Goal: Task Accomplishment & Management: Complete application form

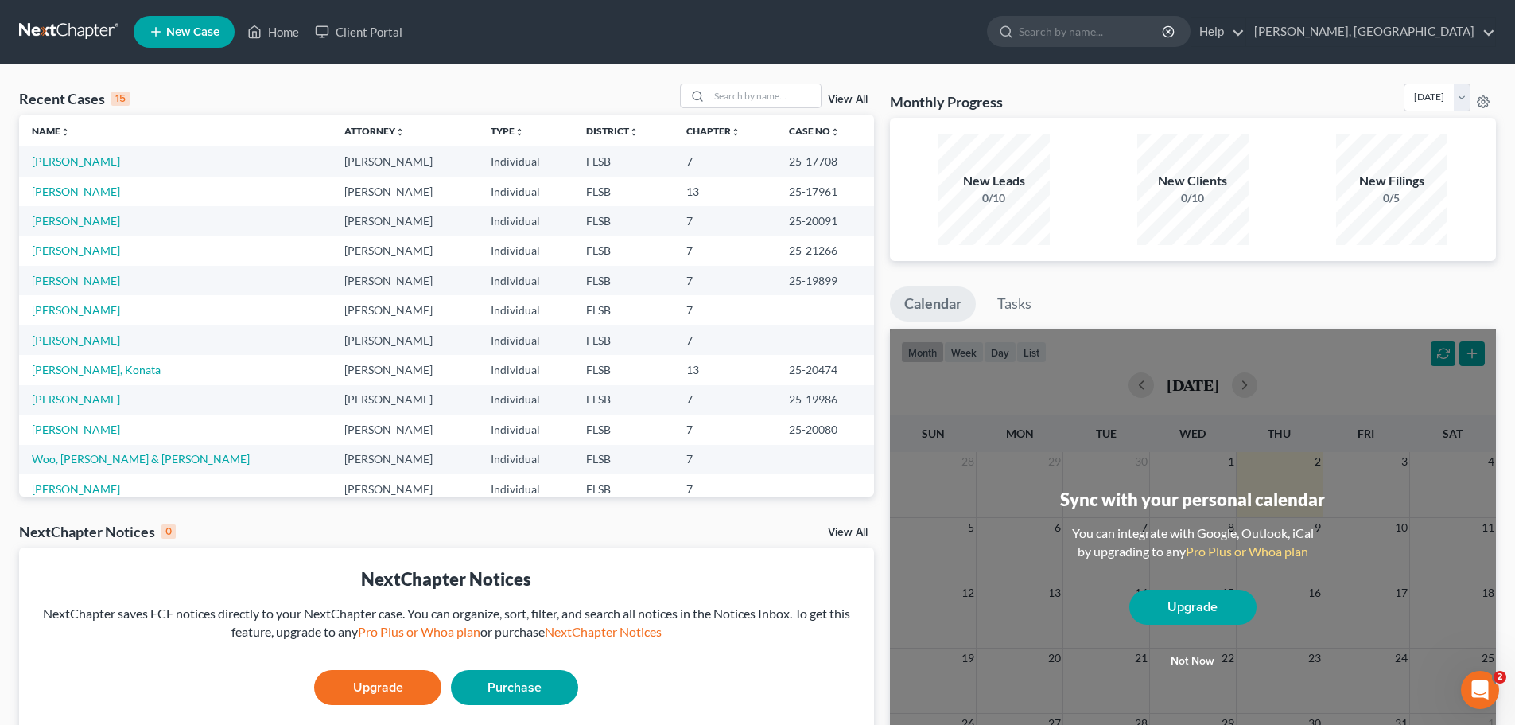
click at [189, 30] on span "New Case" at bounding box center [192, 32] width 53 height 12
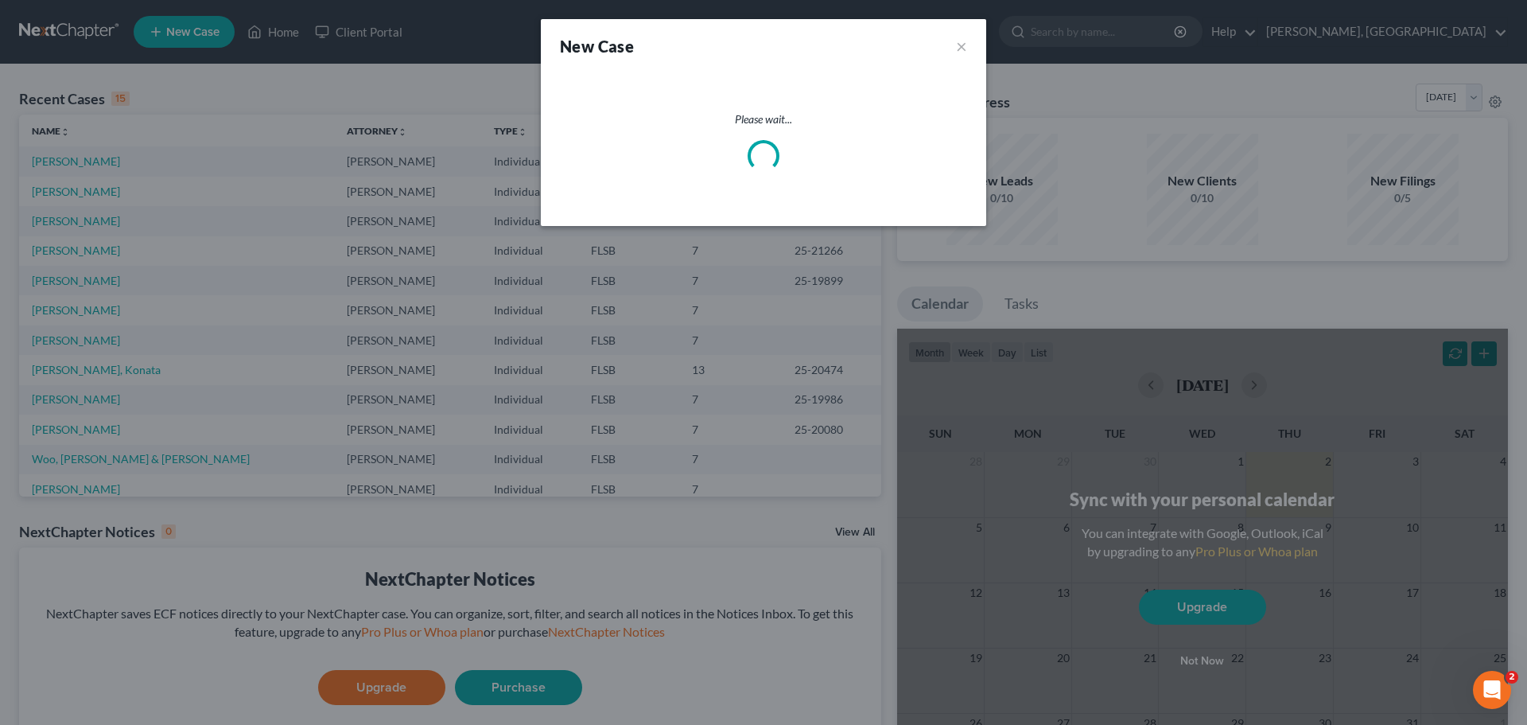
select select "17"
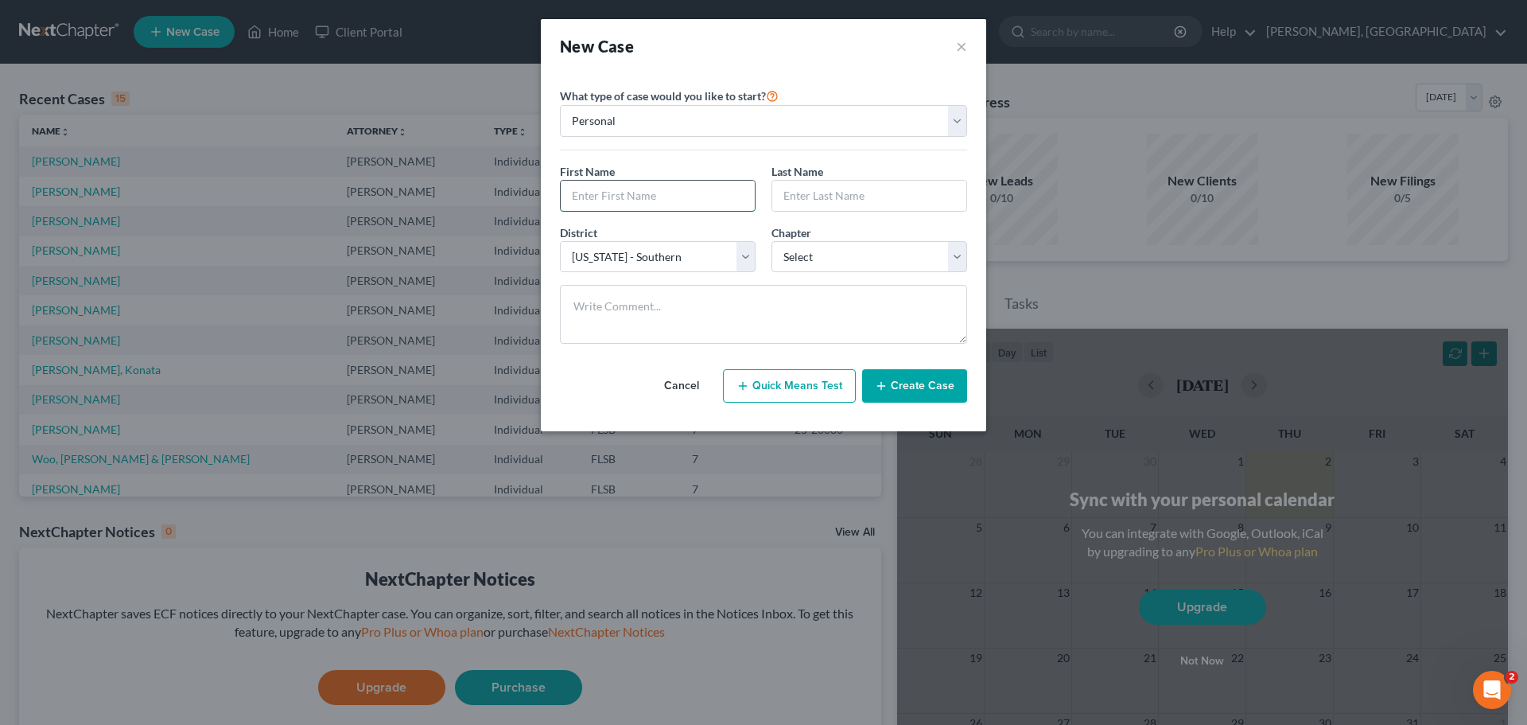
click at [652, 197] on input "text" at bounding box center [658, 196] width 194 height 30
type input "[PERSON_NAME]"
click at [874, 252] on select "Select 7 11 12 13" at bounding box center [870, 257] width 196 height 32
select select "0"
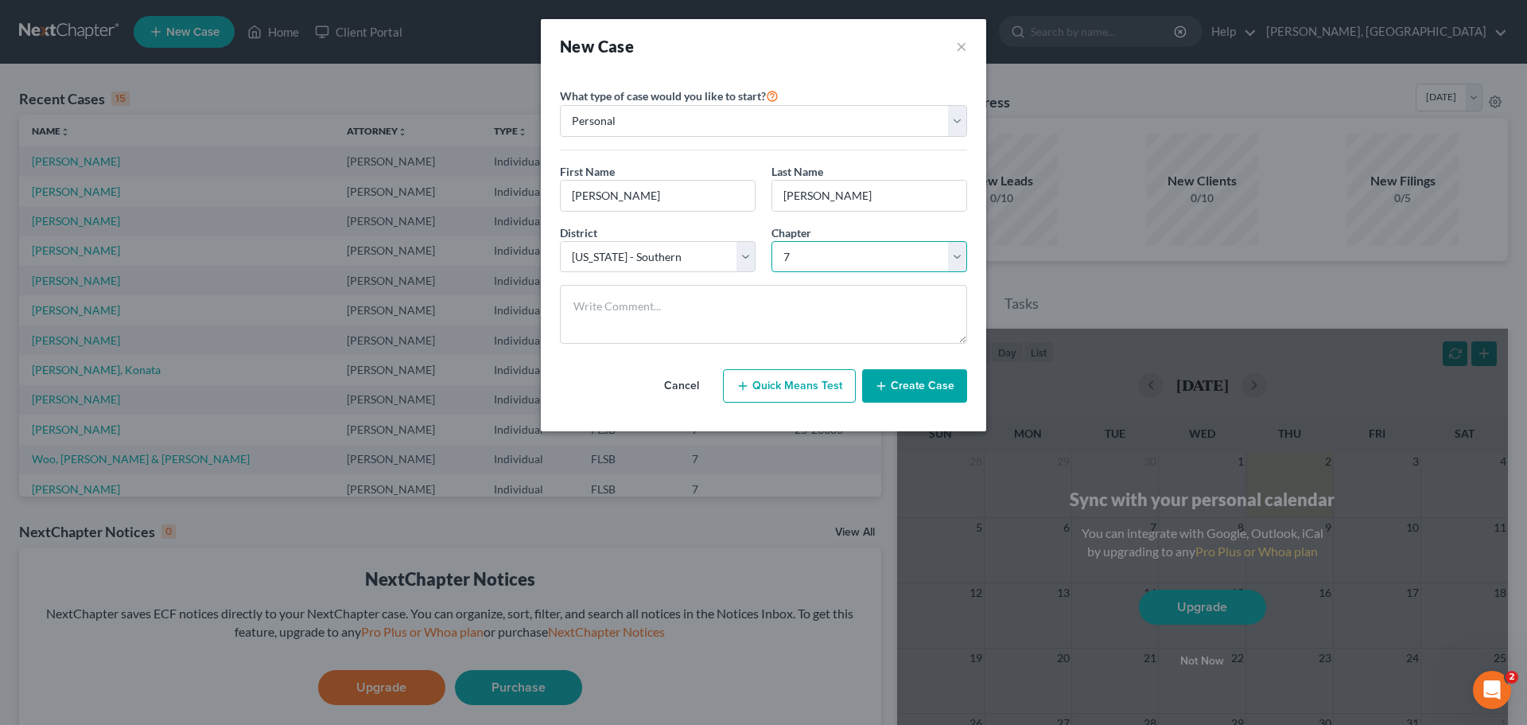
click at [772, 241] on select "Select 7 11 12 13" at bounding box center [870, 257] width 196 height 32
click at [887, 381] on icon "button" at bounding box center [881, 385] width 13 height 13
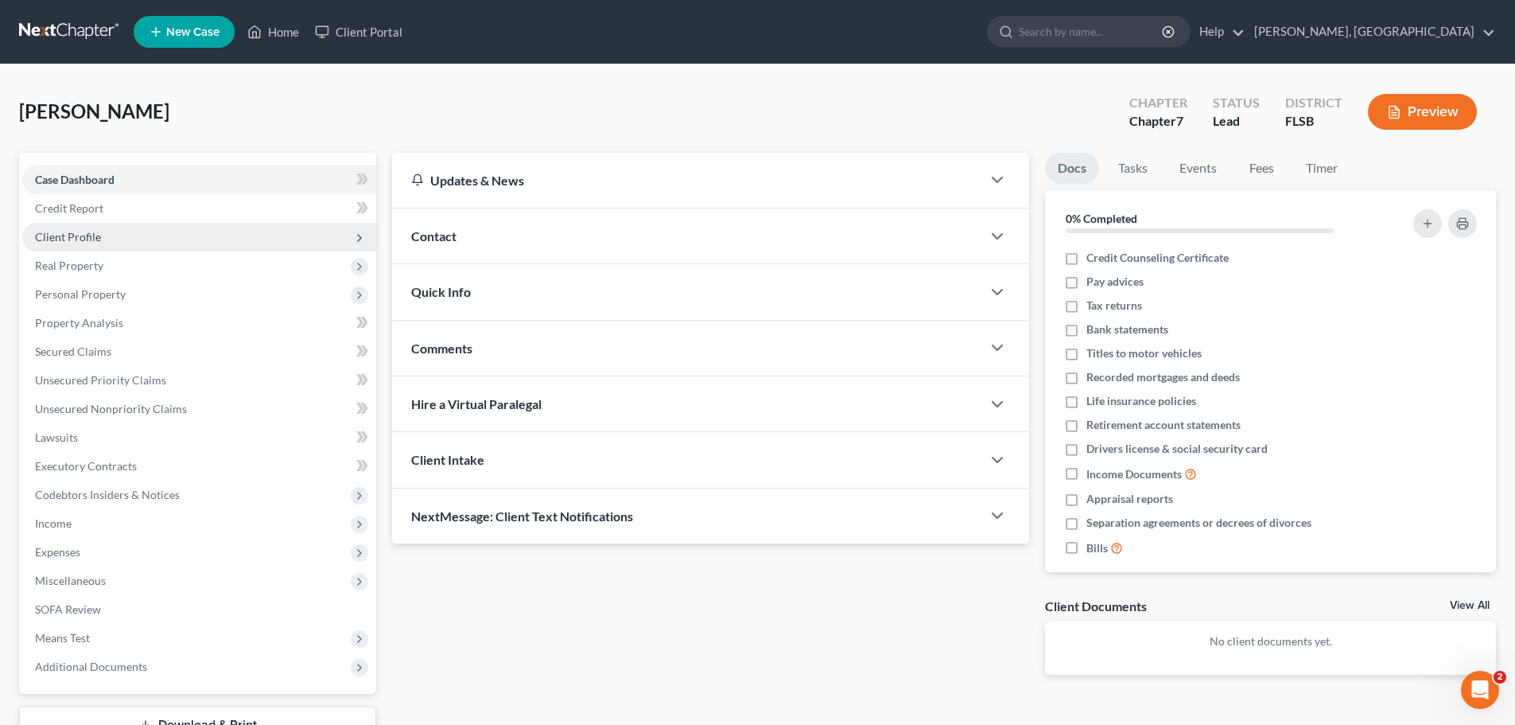
click at [72, 242] on span "Client Profile" at bounding box center [68, 237] width 66 height 14
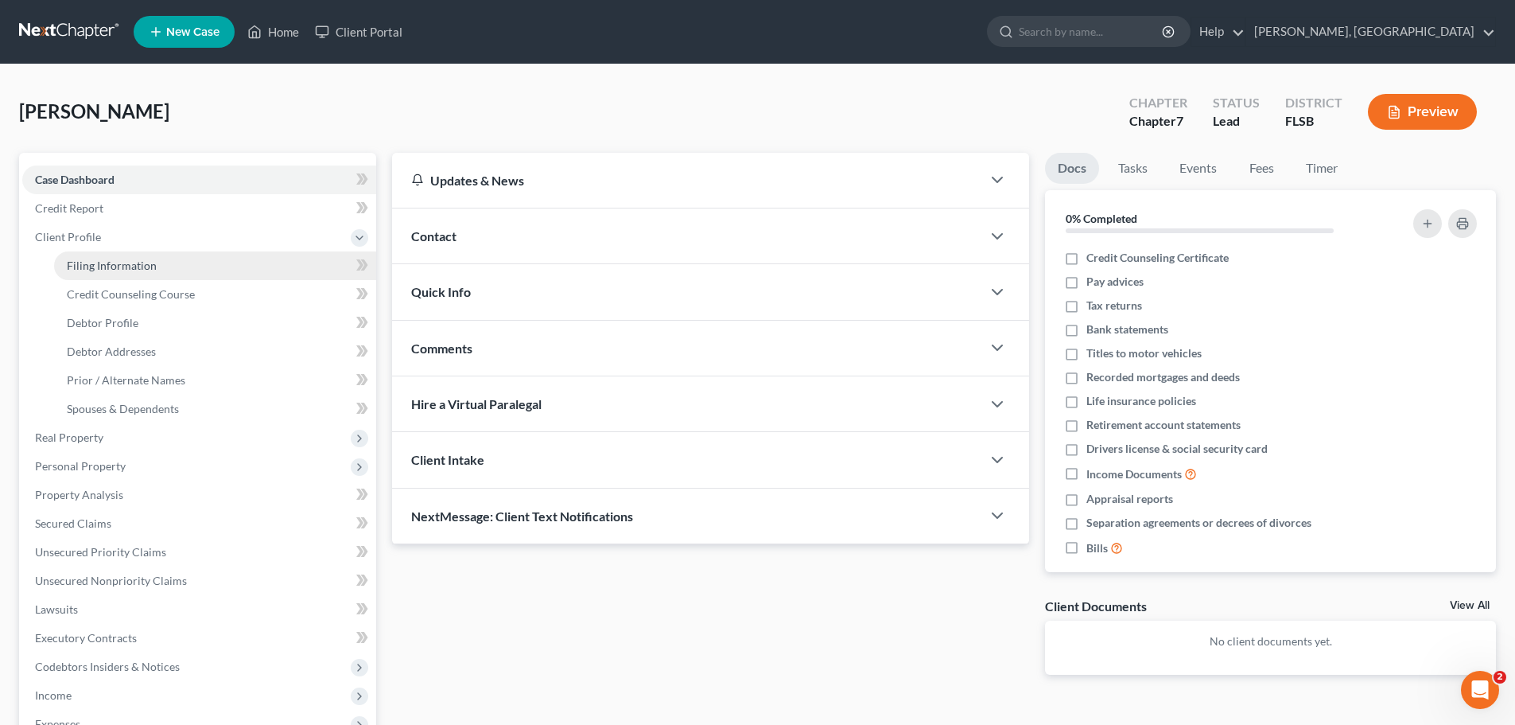
click at [136, 264] on span "Filing Information" at bounding box center [112, 266] width 90 height 14
select select "1"
select select "0"
select select "17"
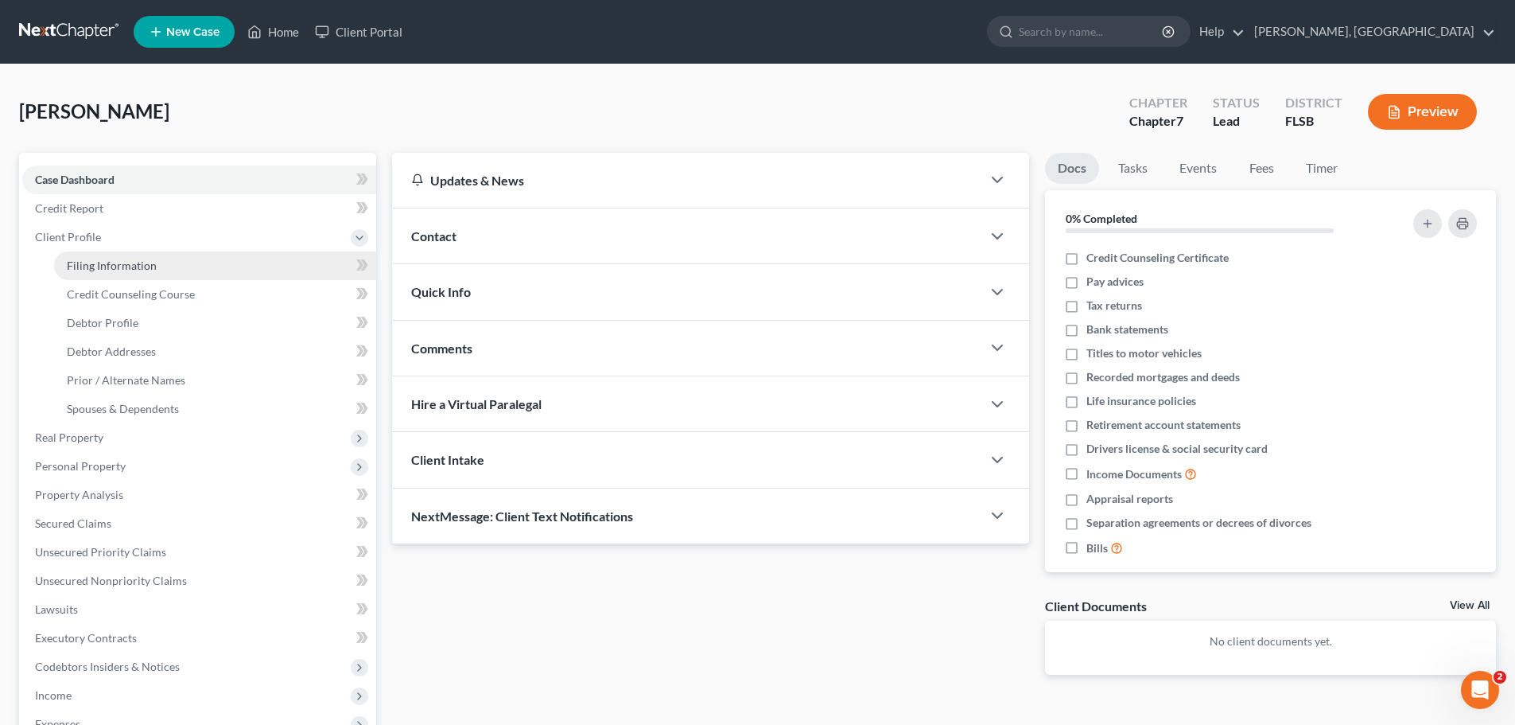
select select "0"
select select "9"
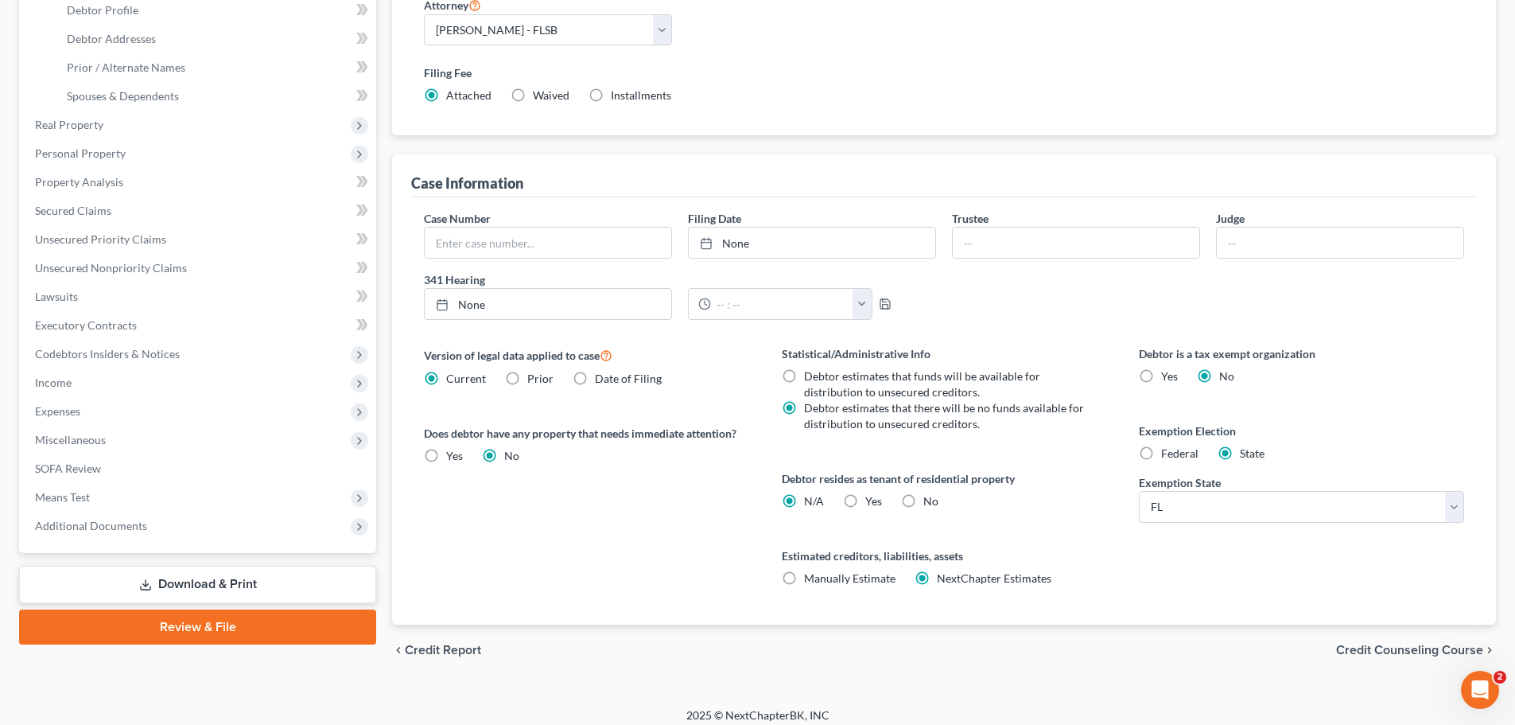
scroll to position [315, 0]
click at [1444, 646] on span "Credit Counseling Course" at bounding box center [1409, 647] width 147 height 13
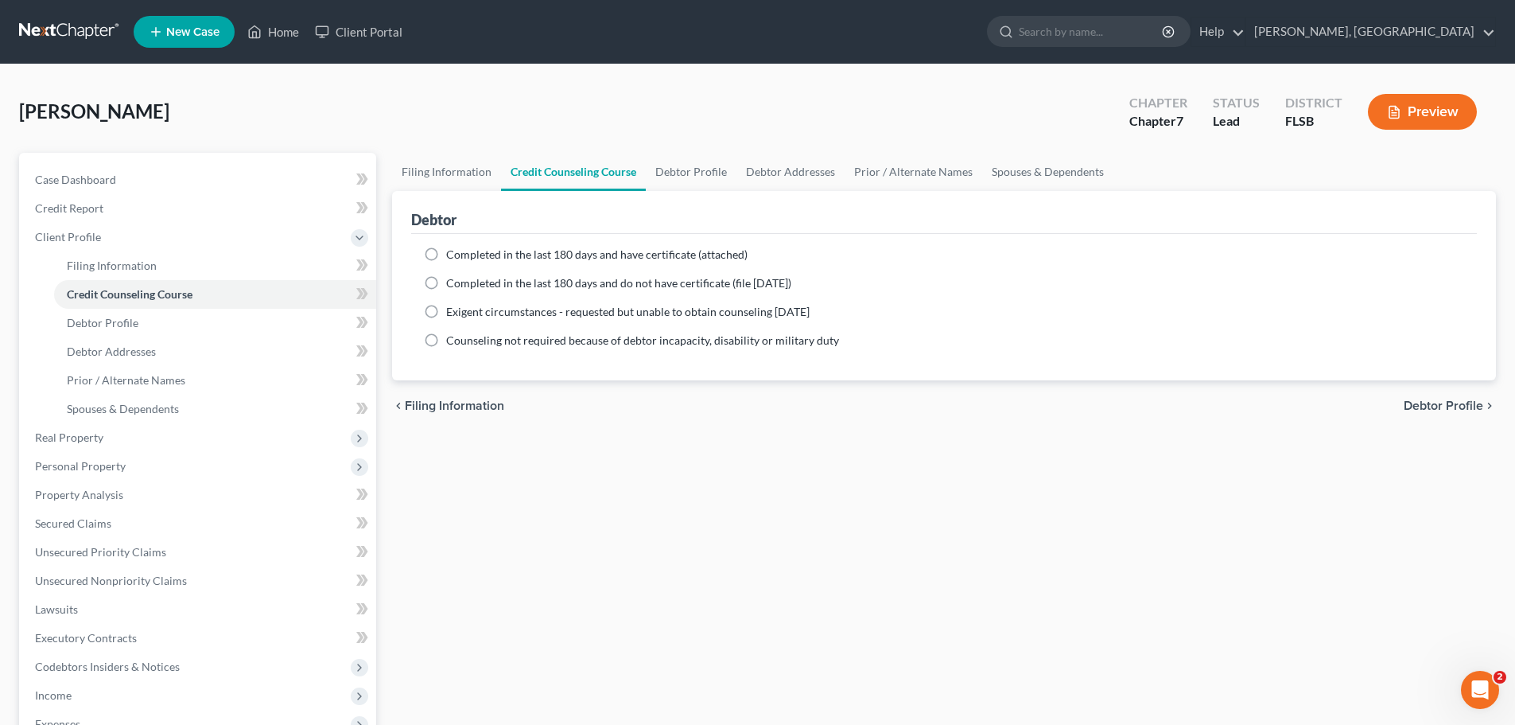
click at [1454, 409] on span "Debtor Profile" at bounding box center [1444, 405] width 80 height 13
select select "0"
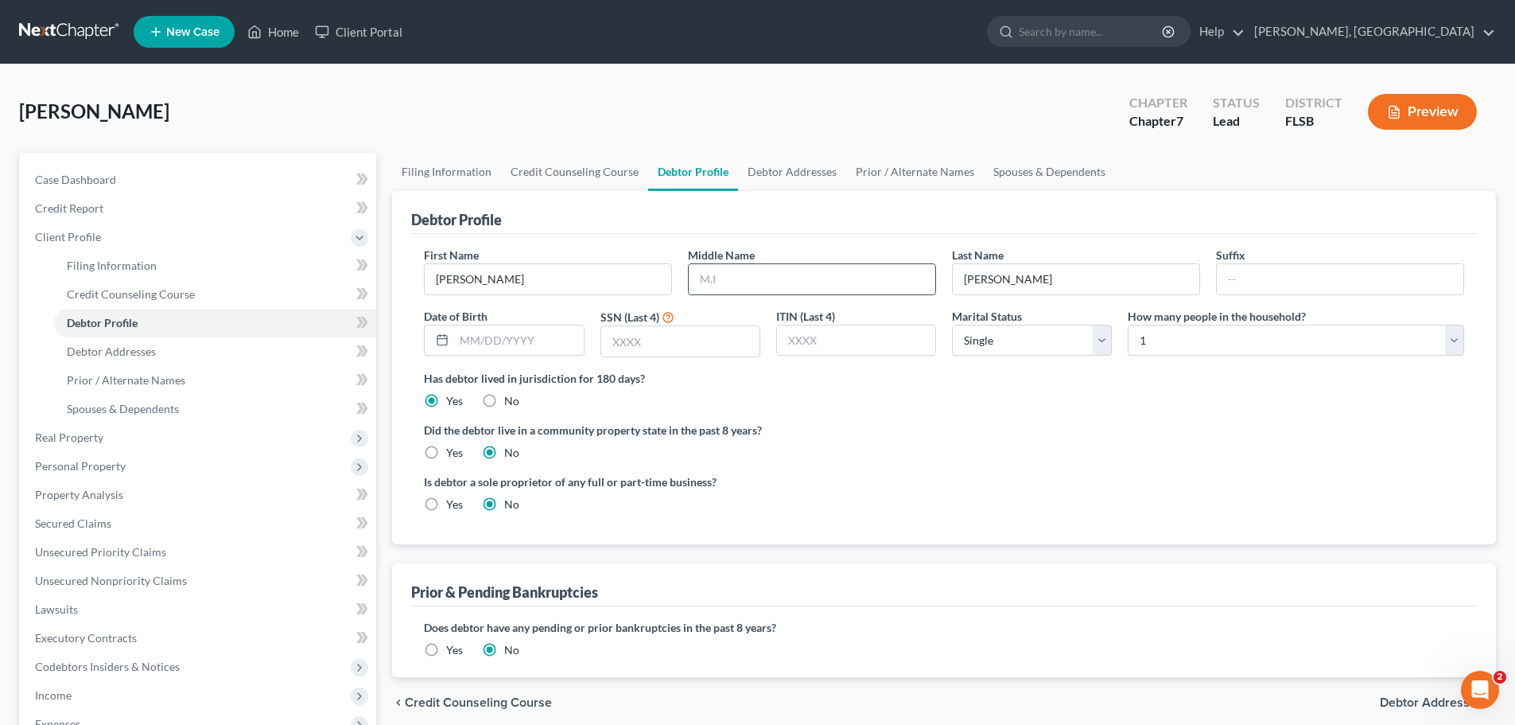
click at [826, 279] on input "text" at bounding box center [812, 279] width 247 height 30
type input "[PERSON_NAME]"
click at [528, 338] on input "text" at bounding box center [518, 340] width 129 height 30
type input "[DATE]"
type input "2199"
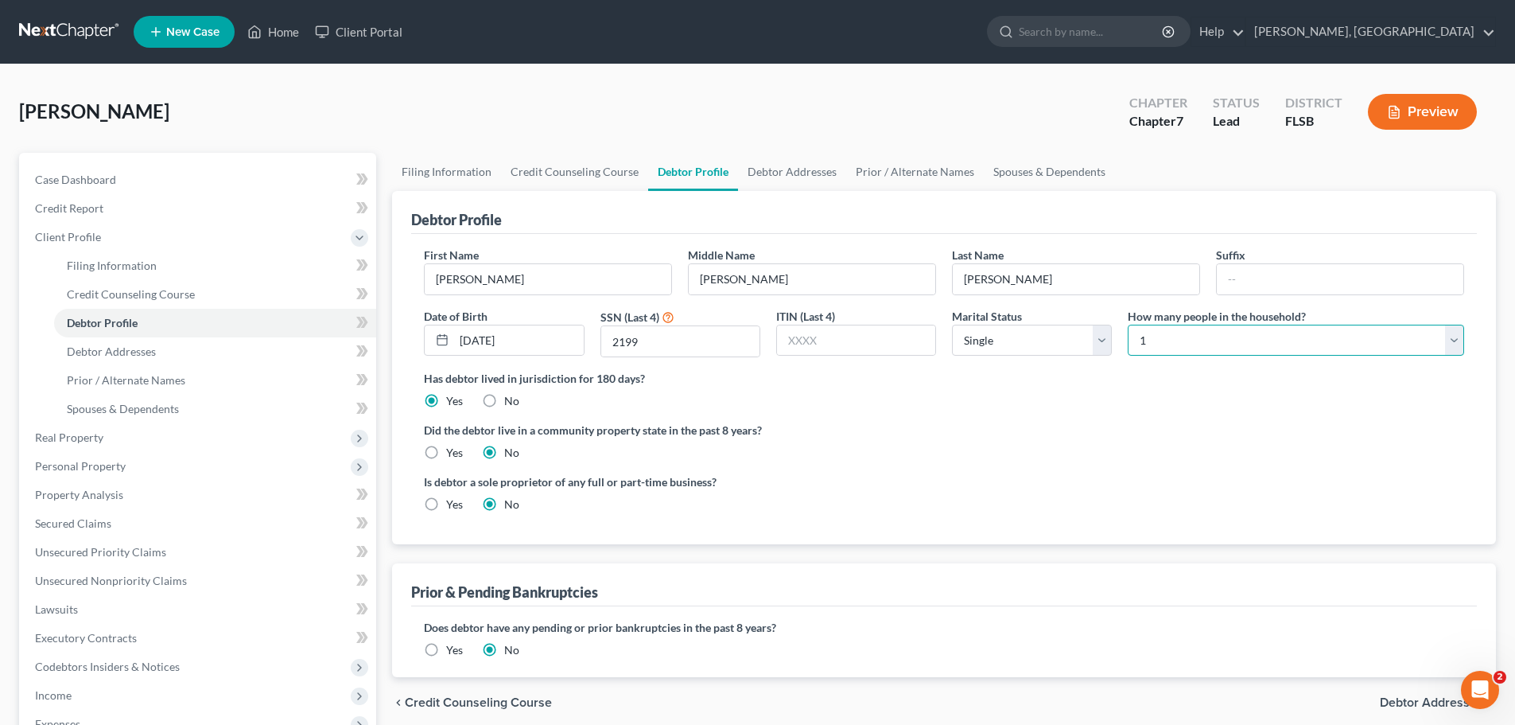
click at [1203, 341] on select "Select 1 2 3 4 5 6 7 8 9 10 11 12 13 14 15 16 17 18 19 20" at bounding box center [1296, 341] width 336 height 32
select select "1"
click at [1128, 325] on select "Select 1 2 3 4 5 6 7 8 9 10 11 12 13 14 15 16 17 18 19 20" at bounding box center [1296, 341] width 336 height 32
click at [1429, 709] on span "Debtor Addresses" at bounding box center [1431, 702] width 103 height 13
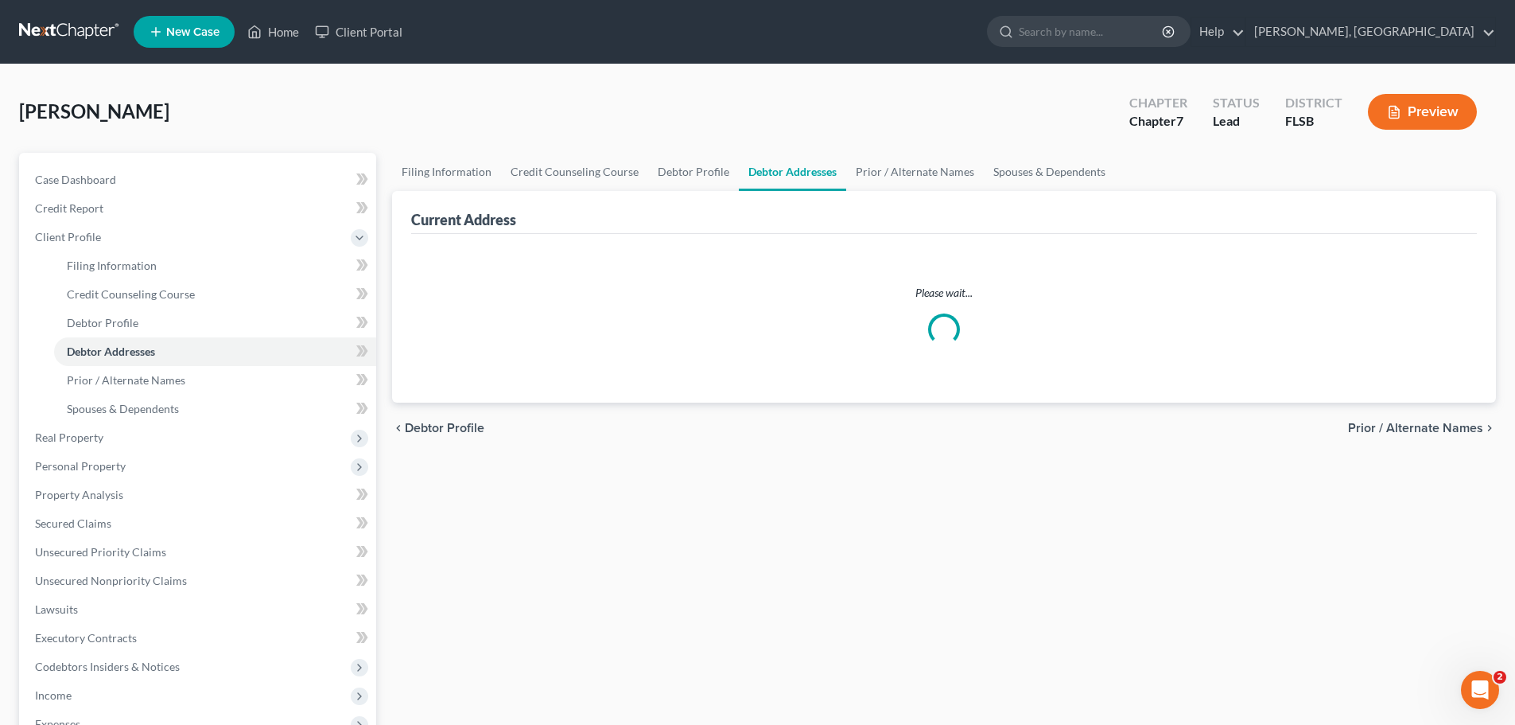
select select "0"
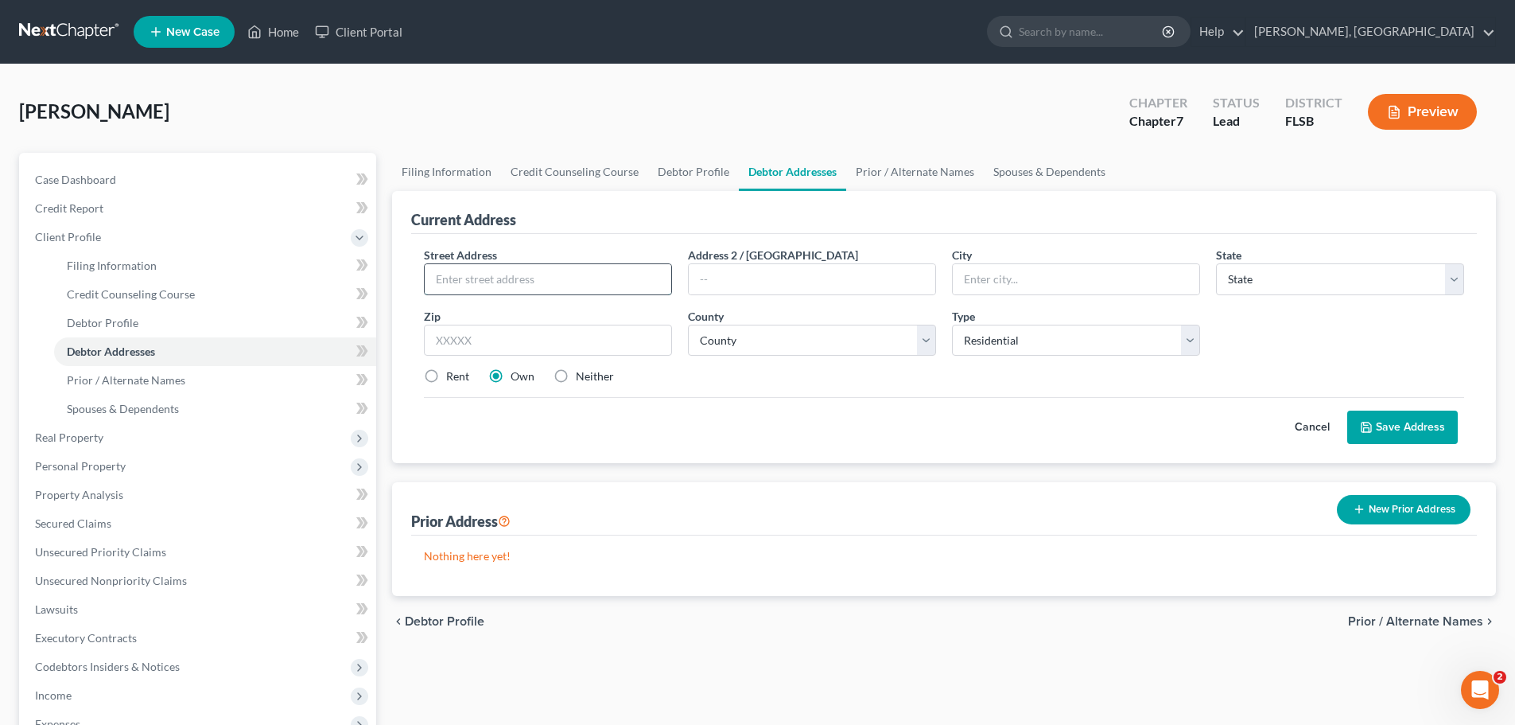
click at [542, 282] on input "text" at bounding box center [548, 279] width 247 height 30
type input "[STREET_ADDRESS]"
type input "Margate"
select select "9"
type input "33063"
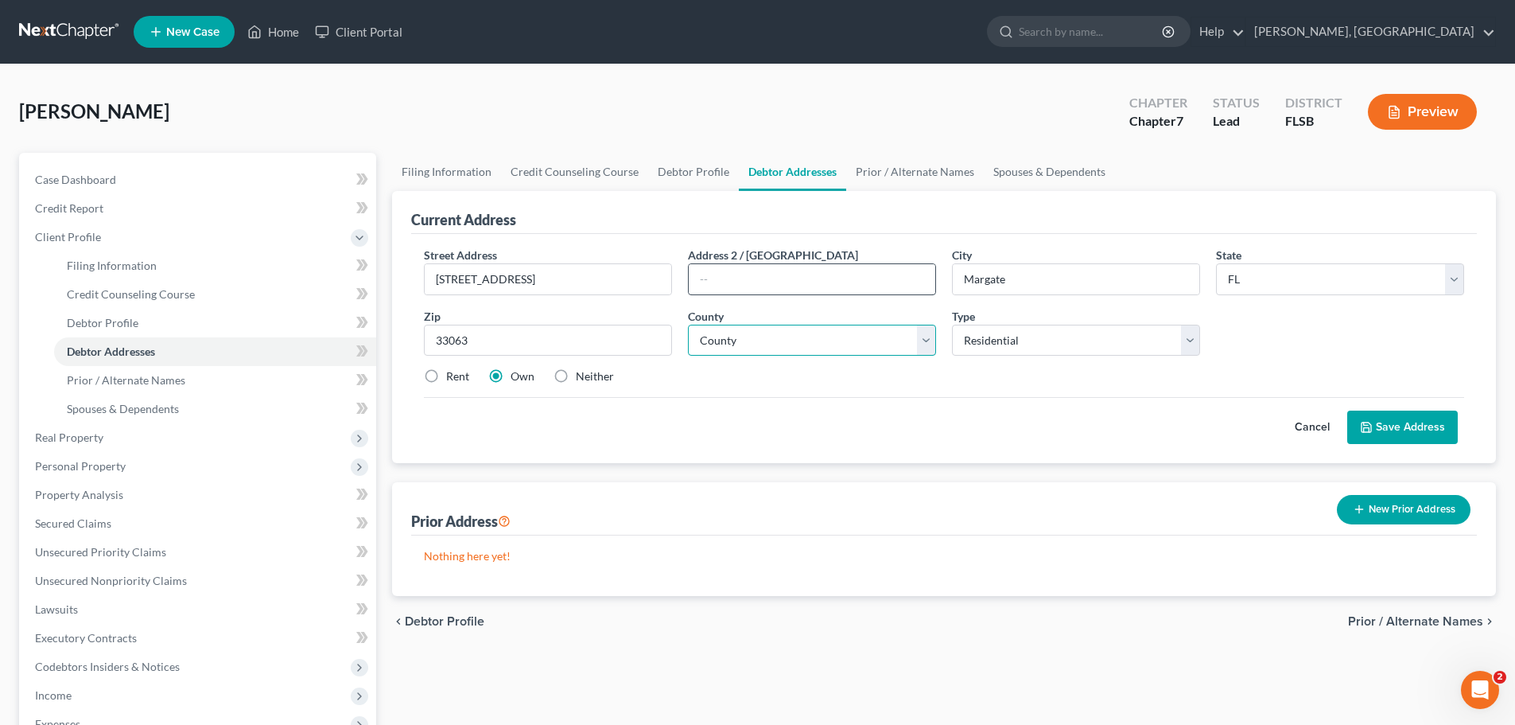
type input "[GEOGRAPHIC_DATA]"
select select "5"
click at [461, 379] on label "Rent" at bounding box center [457, 376] width 23 height 16
click at [461, 379] on input "Rent" at bounding box center [458, 373] width 10 height 10
radio input "true"
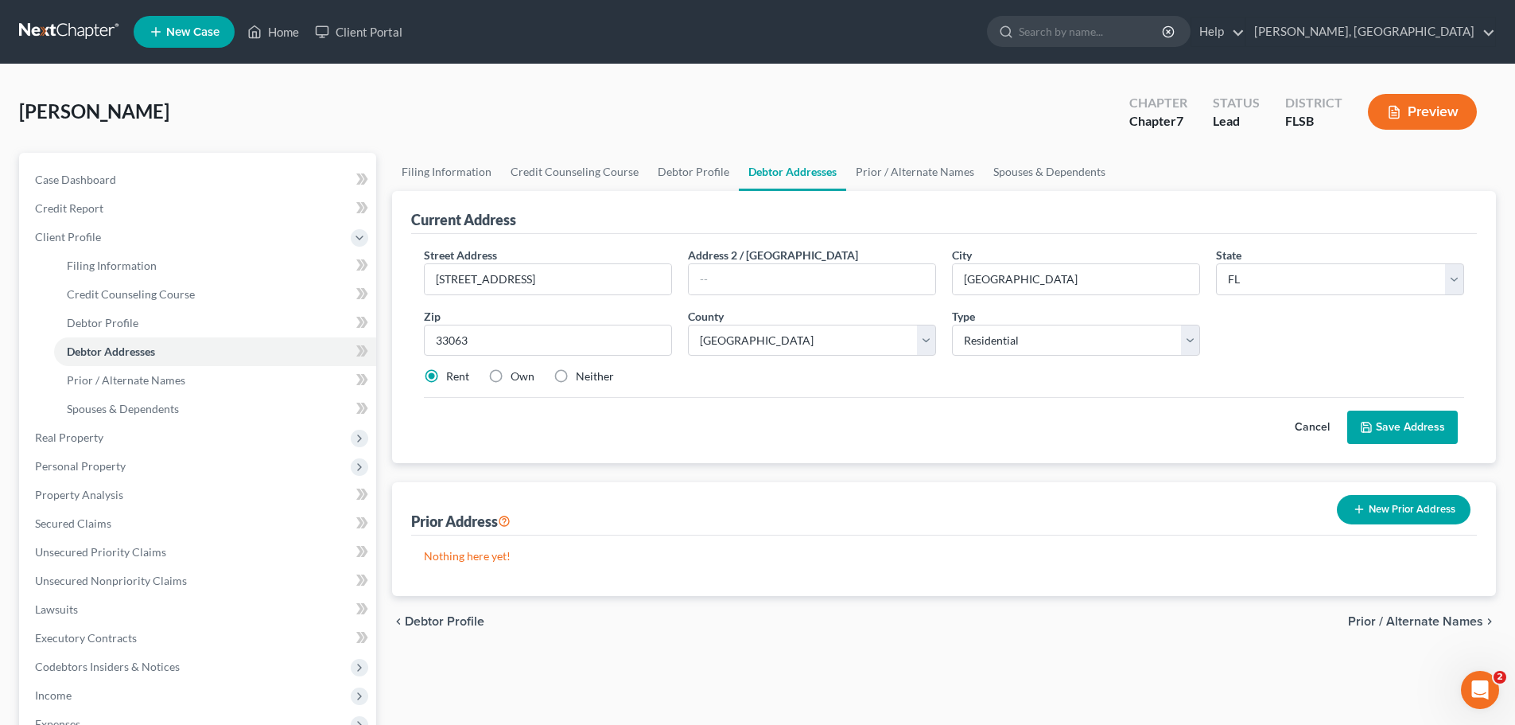
click at [1378, 424] on button "Save Address" at bounding box center [1402, 426] width 111 height 33
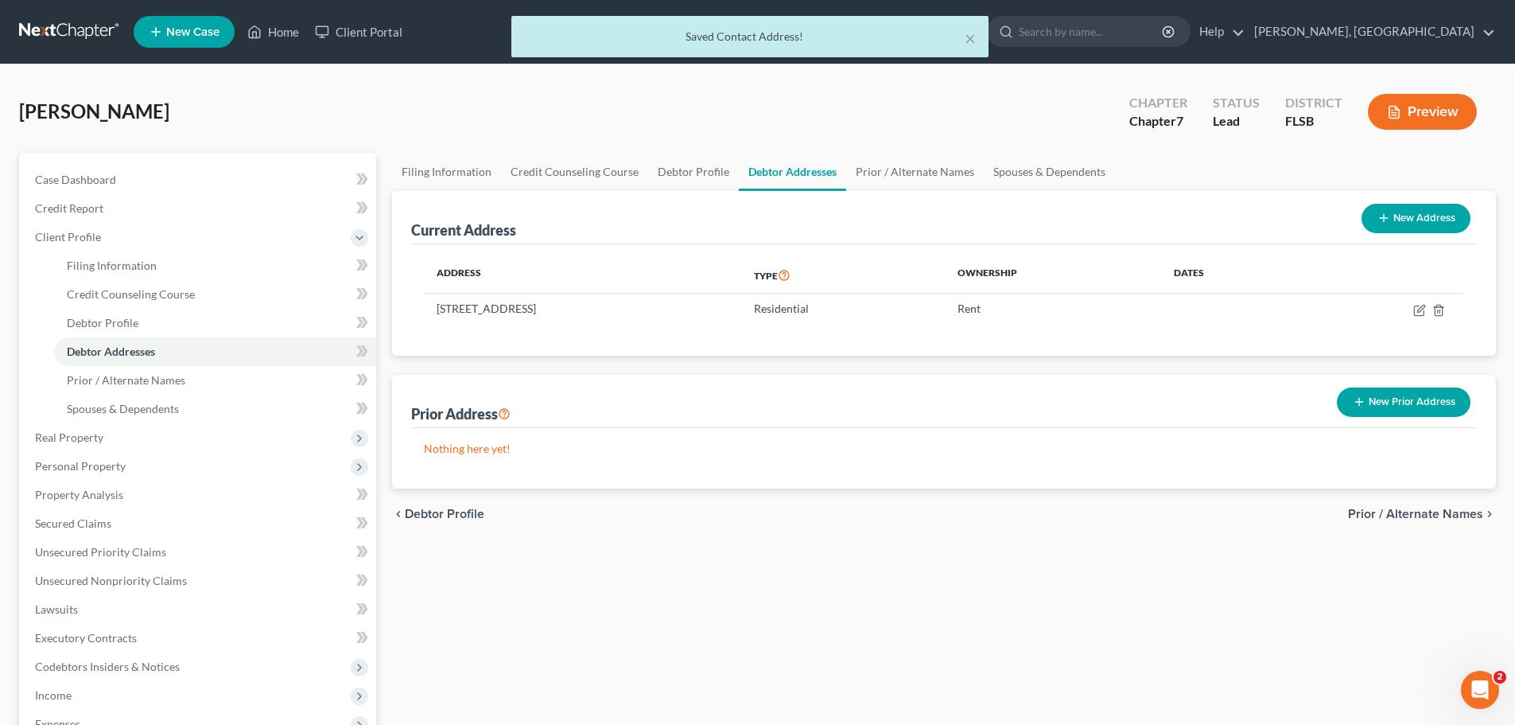
click at [1450, 513] on span "Prior / Alternate Names" at bounding box center [1415, 513] width 135 height 13
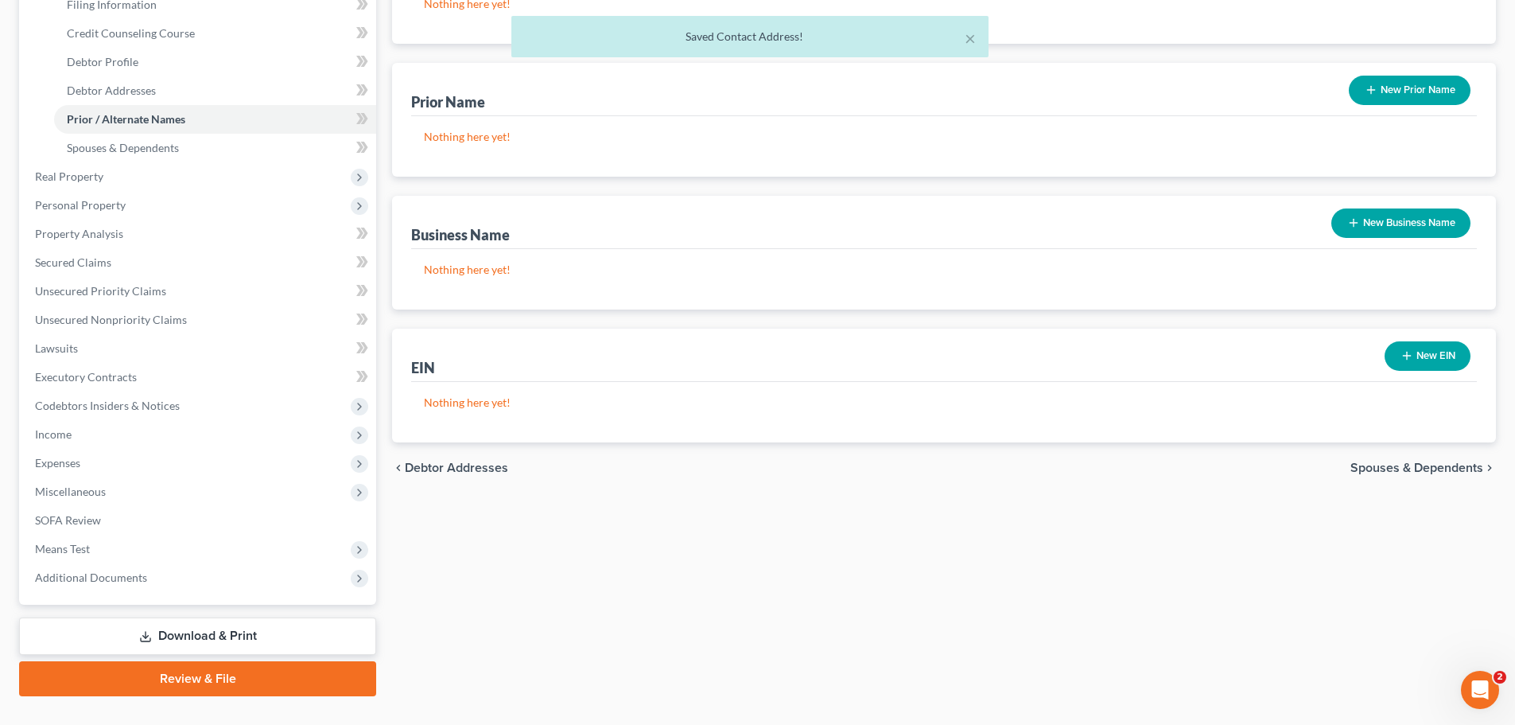
scroll to position [293, 0]
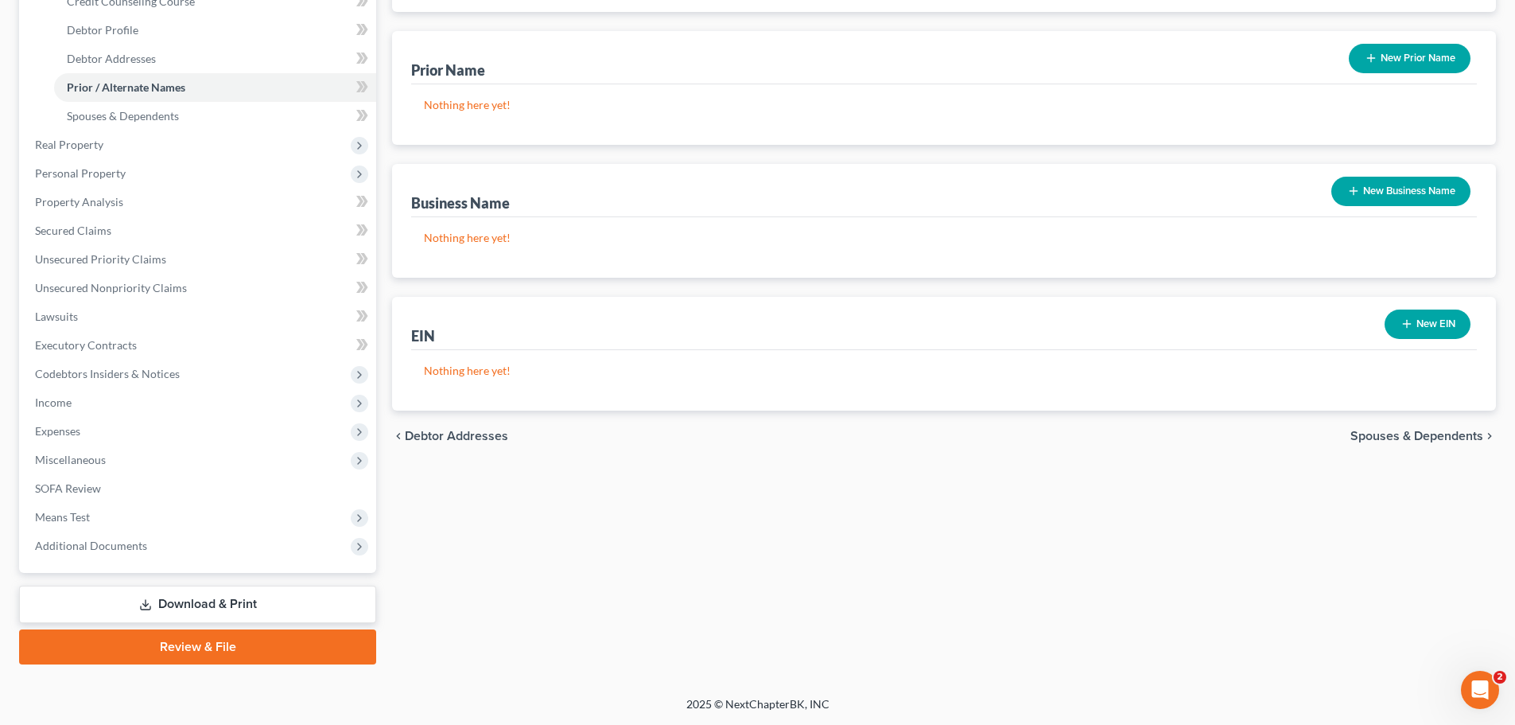
click at [1424, 434] on span "Spouses & Dependents" at bounding box center [1417, 436] width 133 height 13
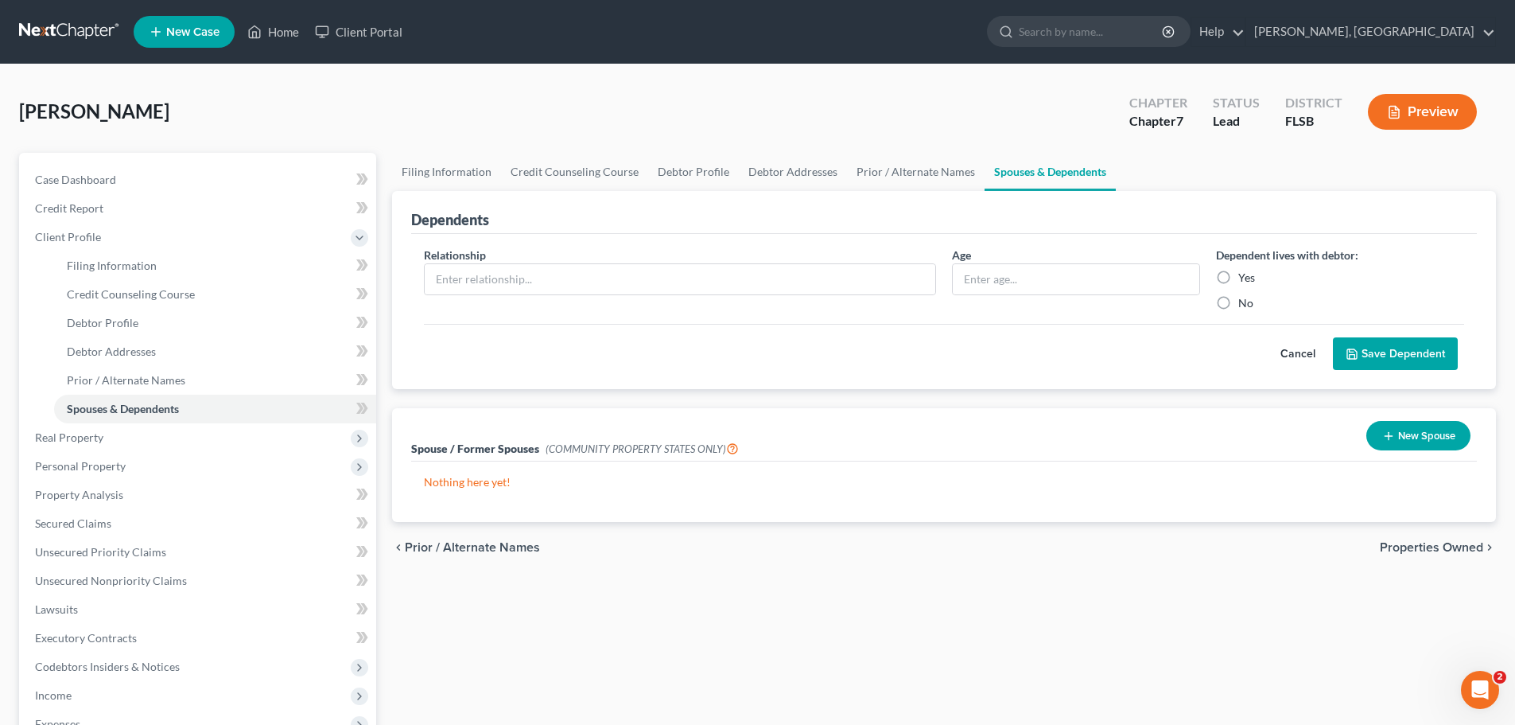
click at [1445, 547] on span "Properties Owned" at bounding box center [1431, 547] width 103 height 13
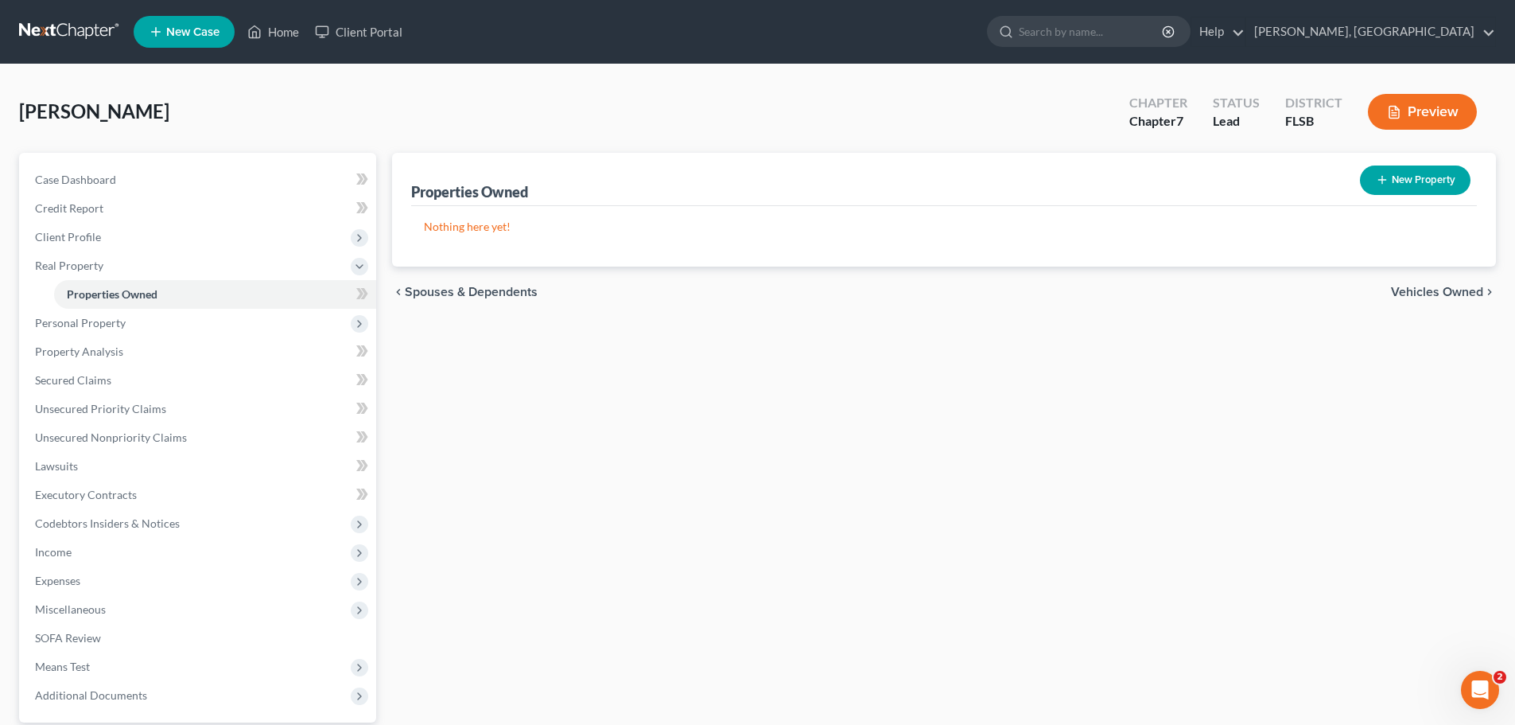
click at [1450, 292] on span "Vehicles Owned" at bounding box center [1437, 292] width 92 height 13
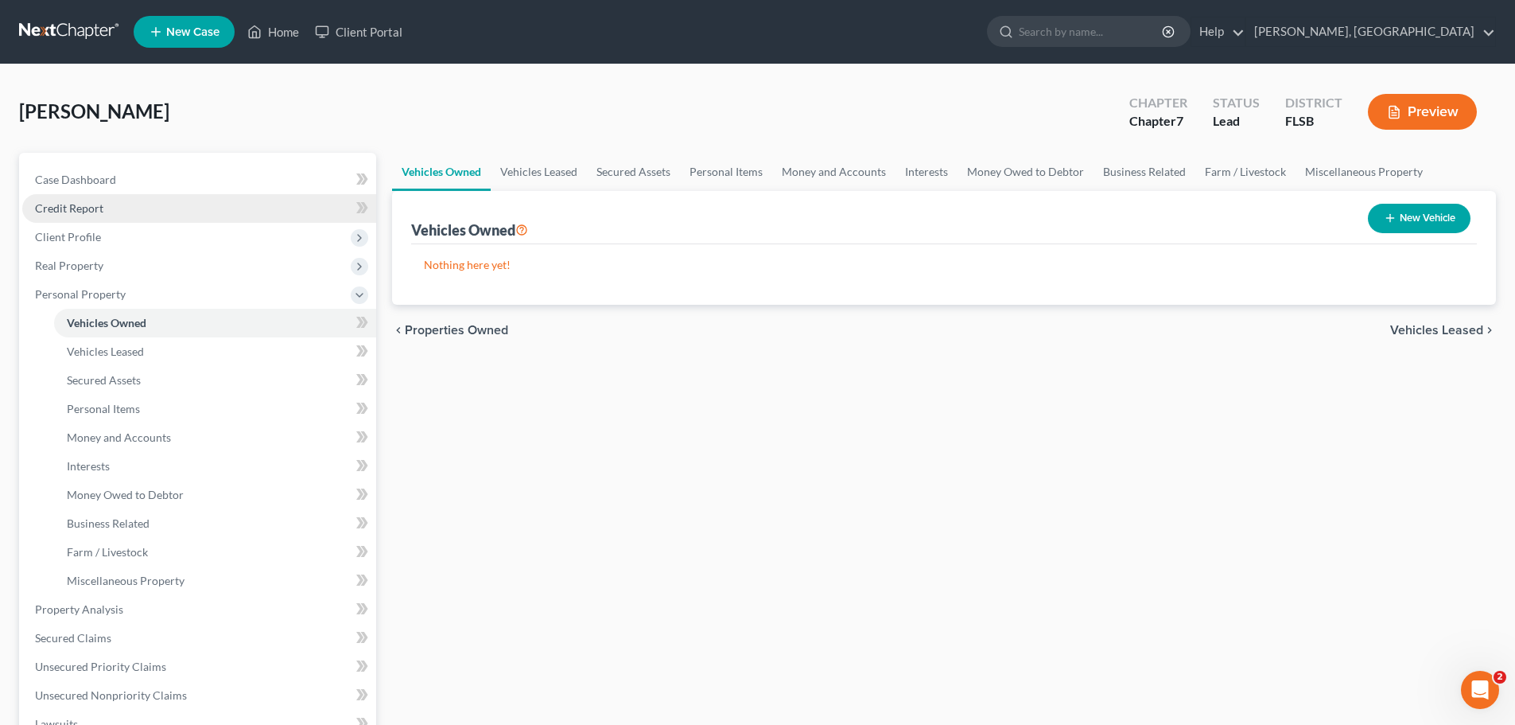
click at [80, 204] on span "Credit Report" at bounding box center [69, 208] width 68 height 14
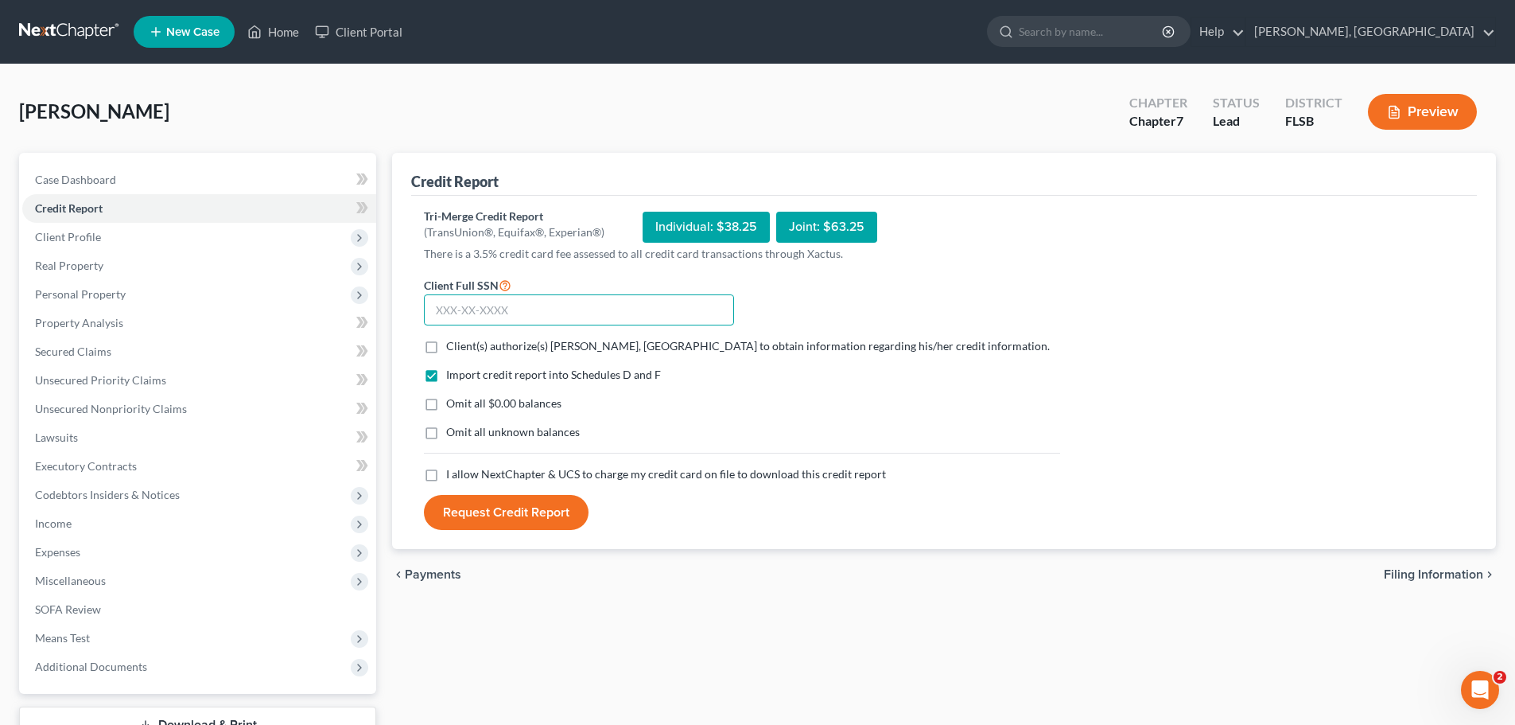
click at [480, 311] on input "text" at bounding box center [579, 310] width 310 height 32
click at [441, 310] on input "text" at bounding box center [579, 310] width 310 height 32
type input "593-58-2199"
click at [446, 346] on label "Client(s) authorize(s) [PERSON_NAME], [GEOGRAPHIC_DATA] to obtain information r…" at bounding box center [748, 346] width 604 height 16
click at [453, 346] on input "Client(s) authorize(s) [PERSON_NAME], [GEOGRAPHIC_DATA] to obtain information r…" at bounding box center [458, 343] width 10 height 10
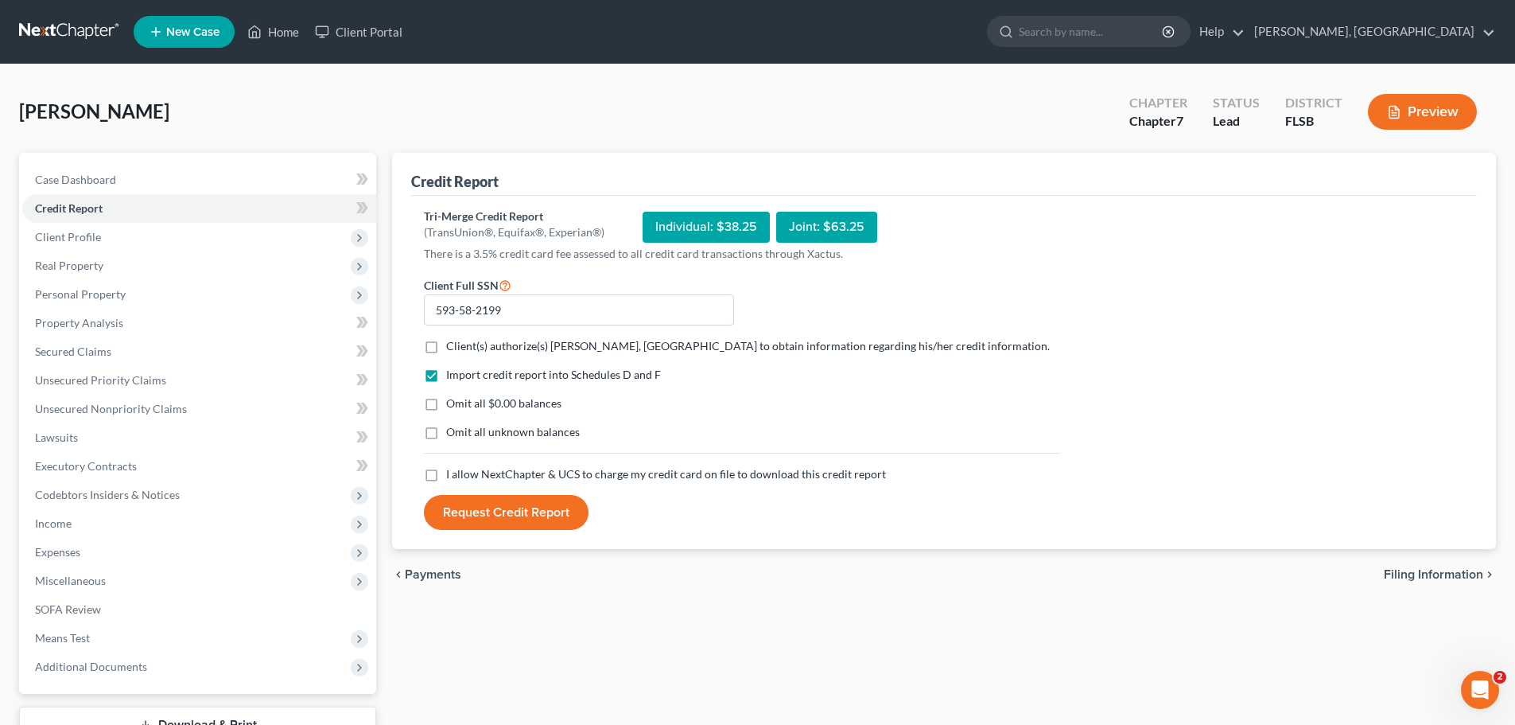
checkbox input "true"
click at [446, 473] on label "I allow NextChapter & UCS to charge my credit card on file to download this cre…" at bounding box center [666, 474] width 440 height 16
click at [453, 473] on input "I allow NextChapter & UCS to charge my credit card on file to download this cre…" at bounding box center [458, 471] width 10 height 10
checkbox input "true"
click at [519, 510] on button "Request Credit Report" at bounding box center [506, 512] width 165 height 35
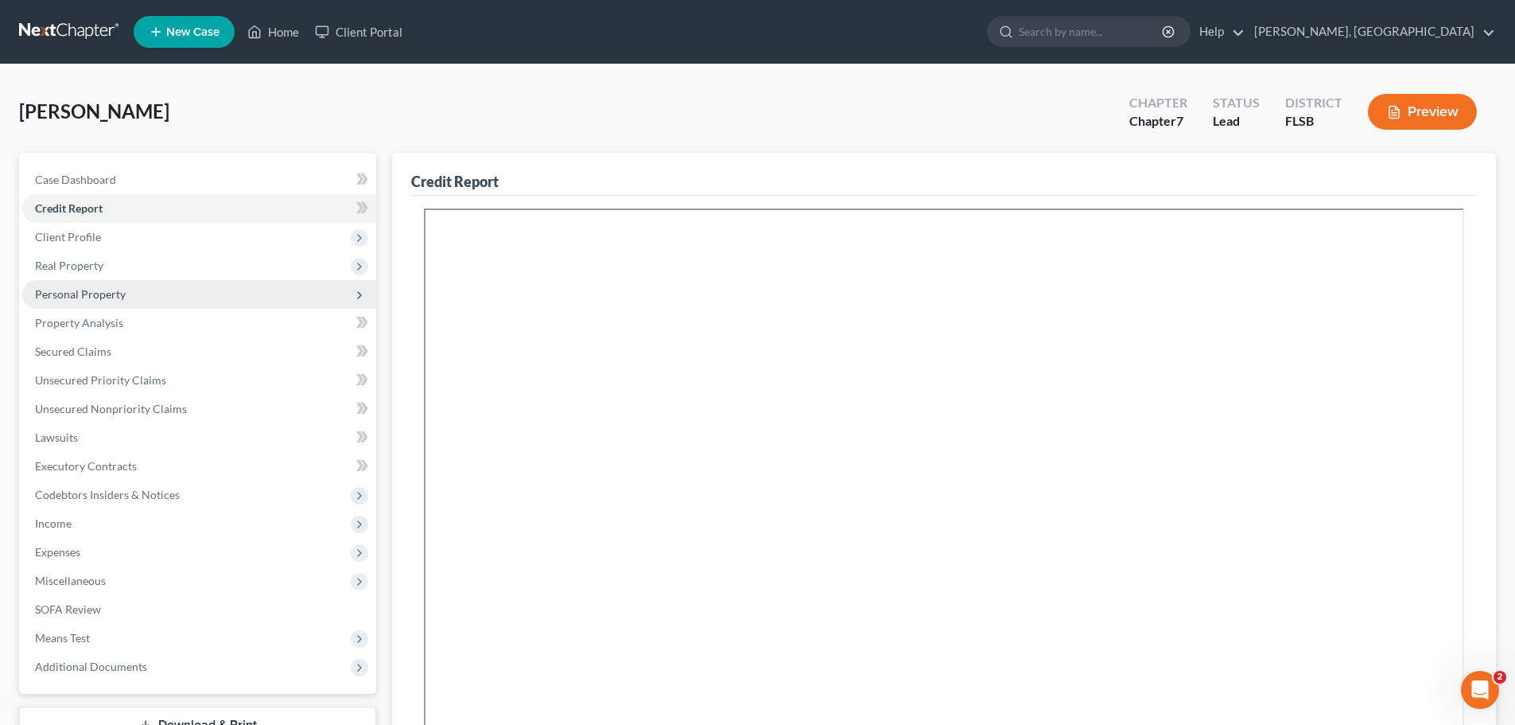
click at [96, 293] on span "Personal Property" at bounding box center [80, 294] width 91 height 14
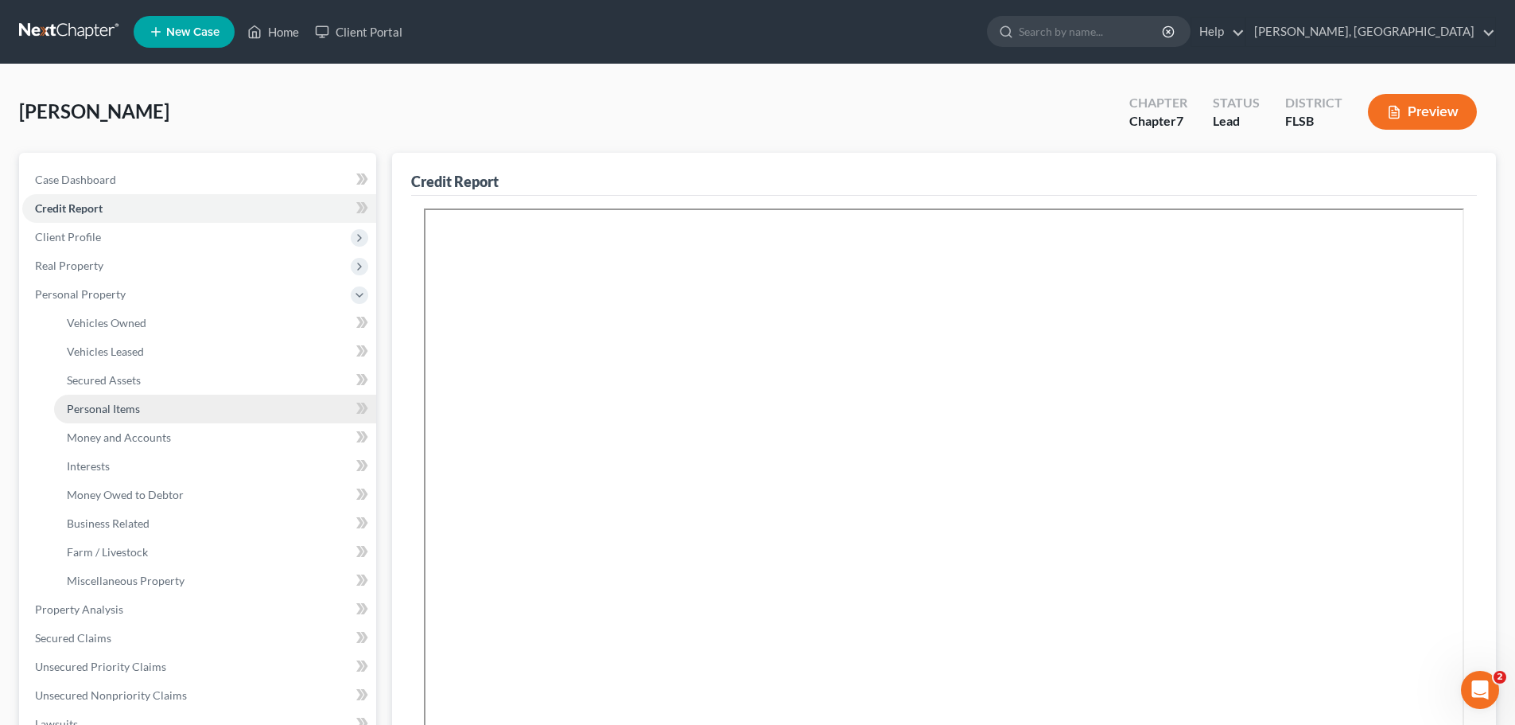
click at [128, 410] on span "Personal Items" at bounding box center [103, 409] width 73 height 14
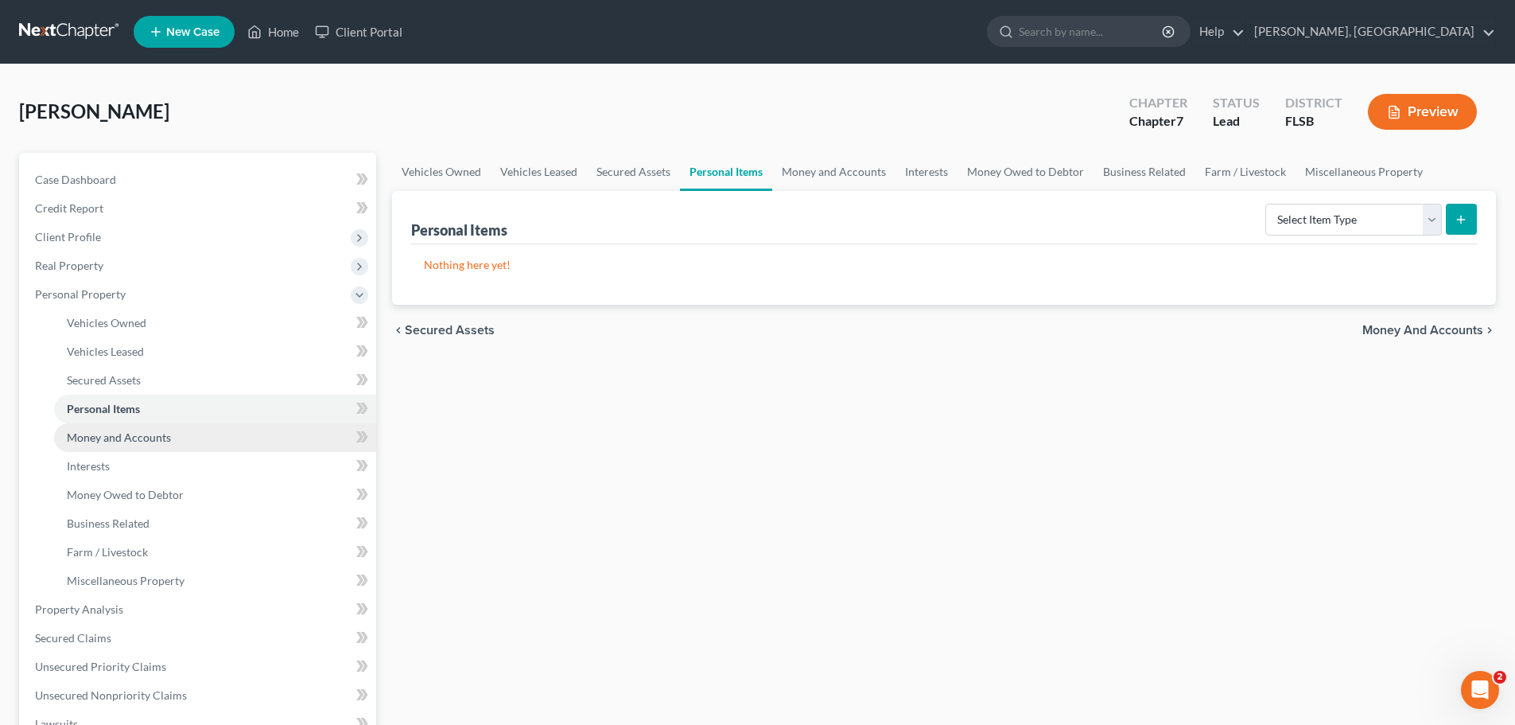
click at [120, 440] on span "Money and Accounts" at bounding box center [119, 437] width 104 height 14
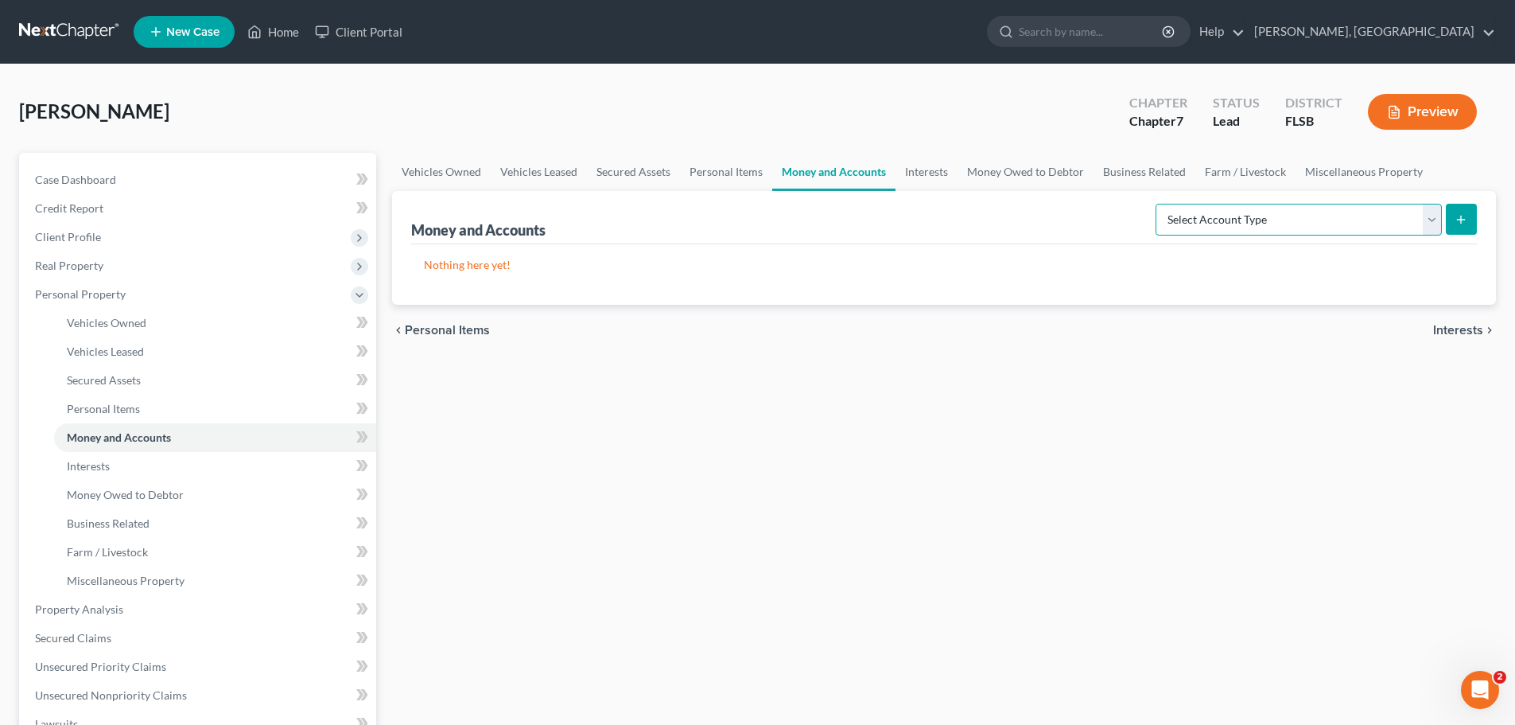
click at [1425, 224] on select "Select Account Type Brokerage Cash on Hand Certificates of Deposit Checking Acc…" at bounding box center [1299, 220] width 286 height 32
select select "savings"
click at [1159, 204] on select "Select Account Type Brokerage Cash on Hand Certificates of Deposit Checking Acc…" at bounding box center [1299, 220] width 286 height 32
click at [1453, 212] on button "submit" at bounding box center [1461, 219] width 31 height 31
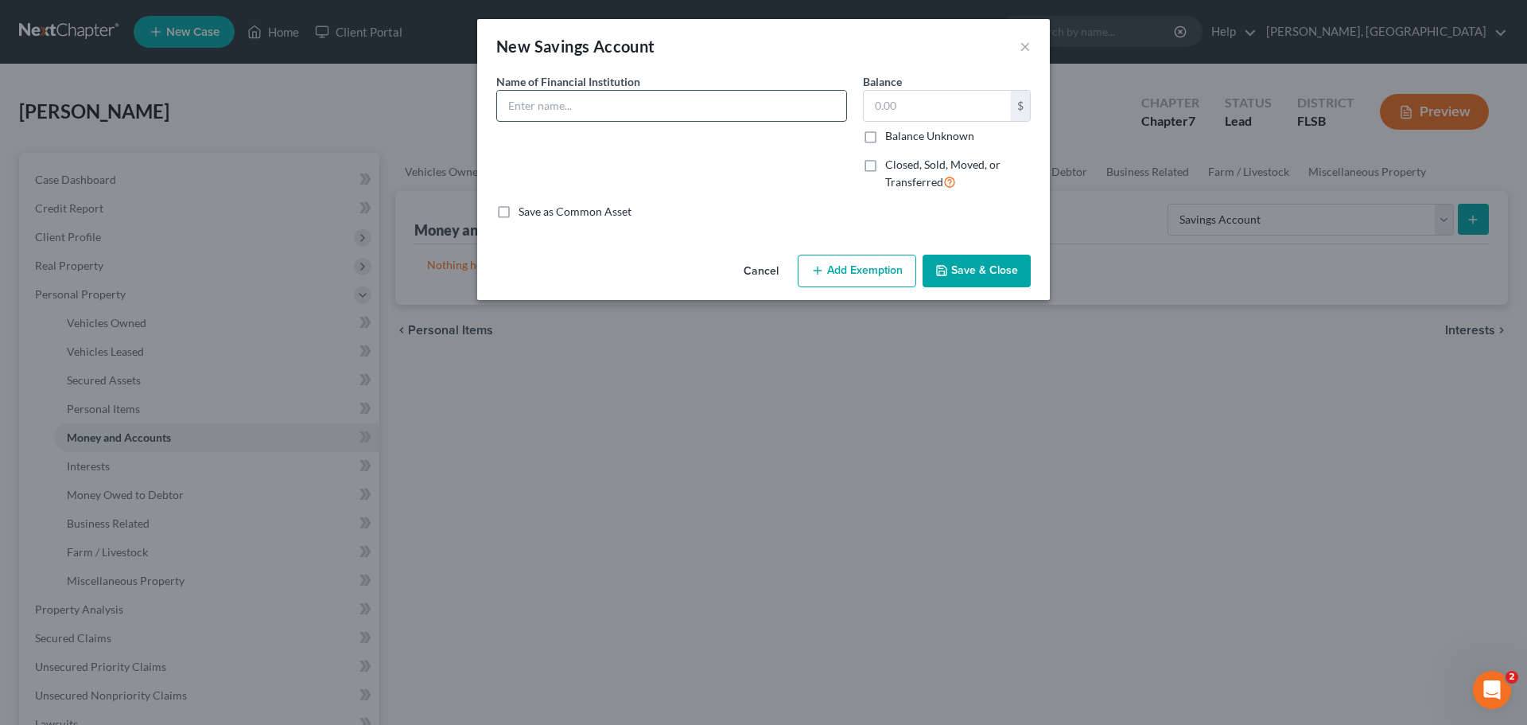
click at [609, 100] on input "text" at bounding box center [671, 106] width 349 height 30
type input "Bank of America"
click at [900, 204] on div "Save as Common Asset" at bounding box center [763, 212] width 535 height 16
click at [863, 270] on button "Add Exemption" at bounding box center [857, 271] width 119 height 33
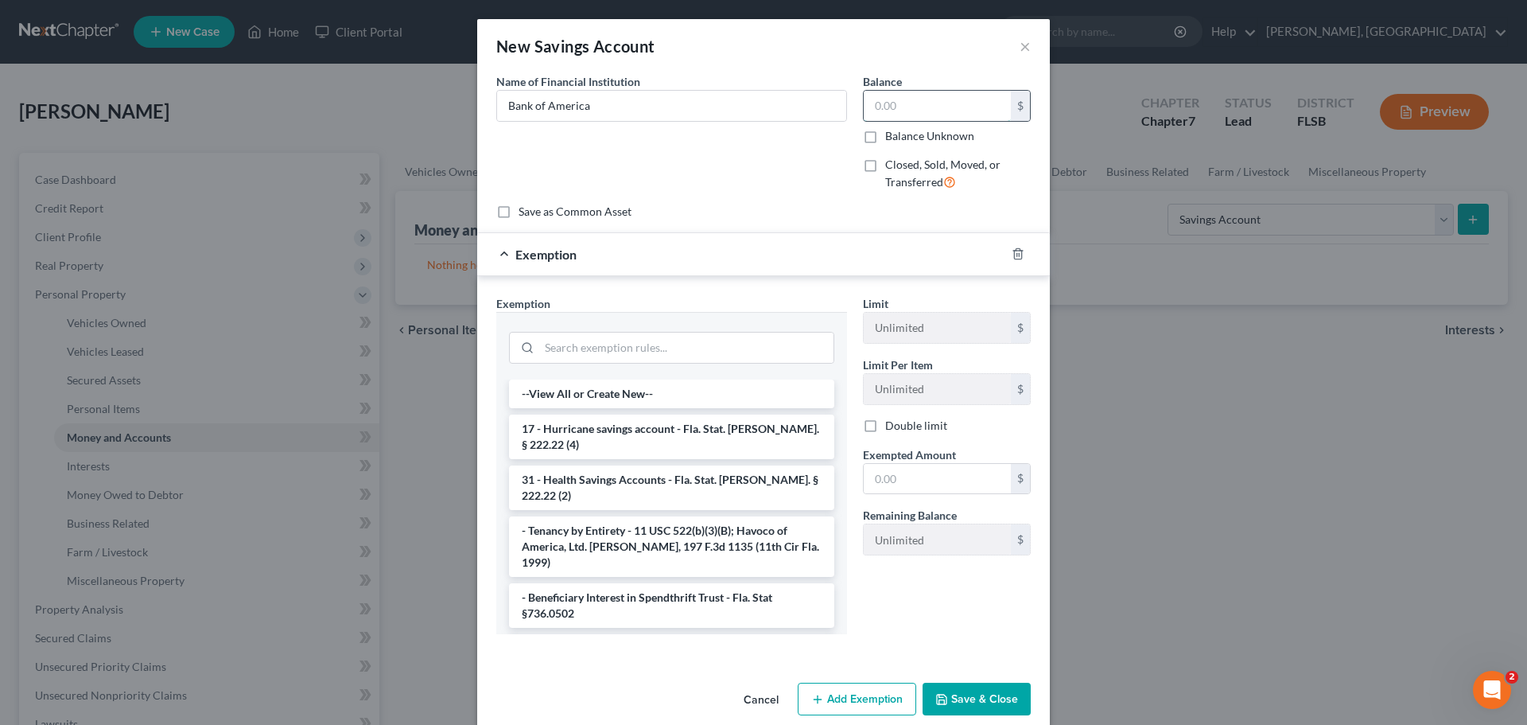
click at [914, 103] on input "text" at bounding box center [937, 106] width 147 height 30
type input "1,201"
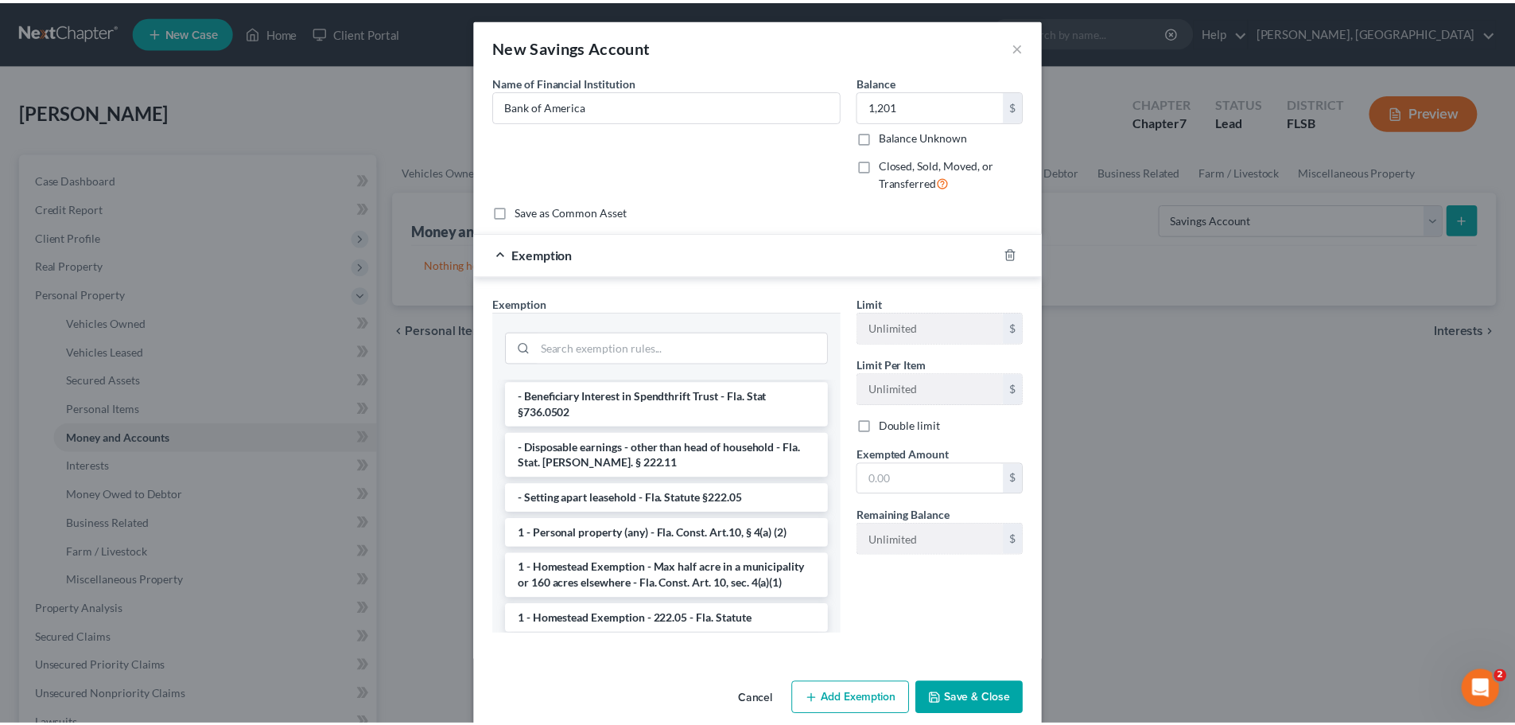
scroll to position [213, 0]
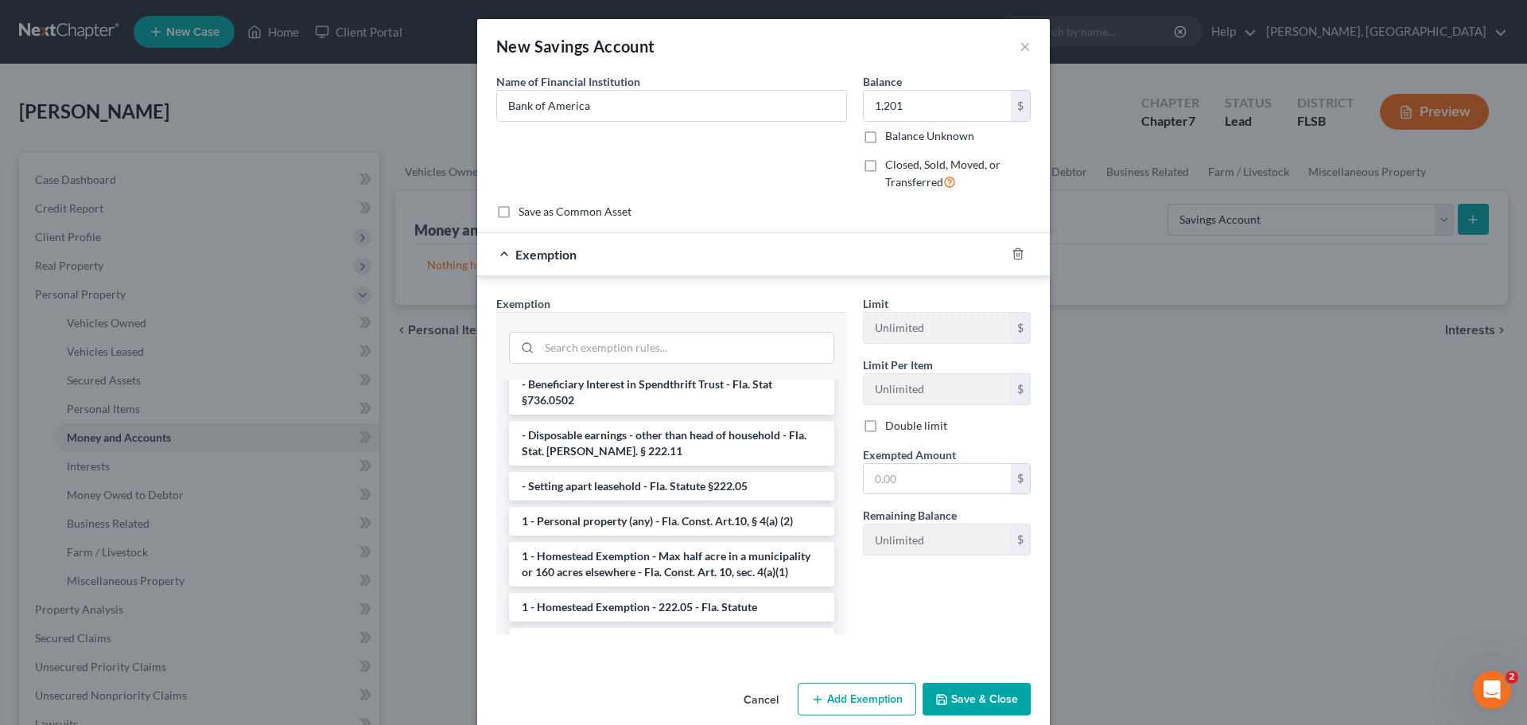
click at [678, 663] on li "14 - Wildcard Exemption - any personal property in lieu of homestead exemption …" at bounding box center [671, 693] width 325 height 60
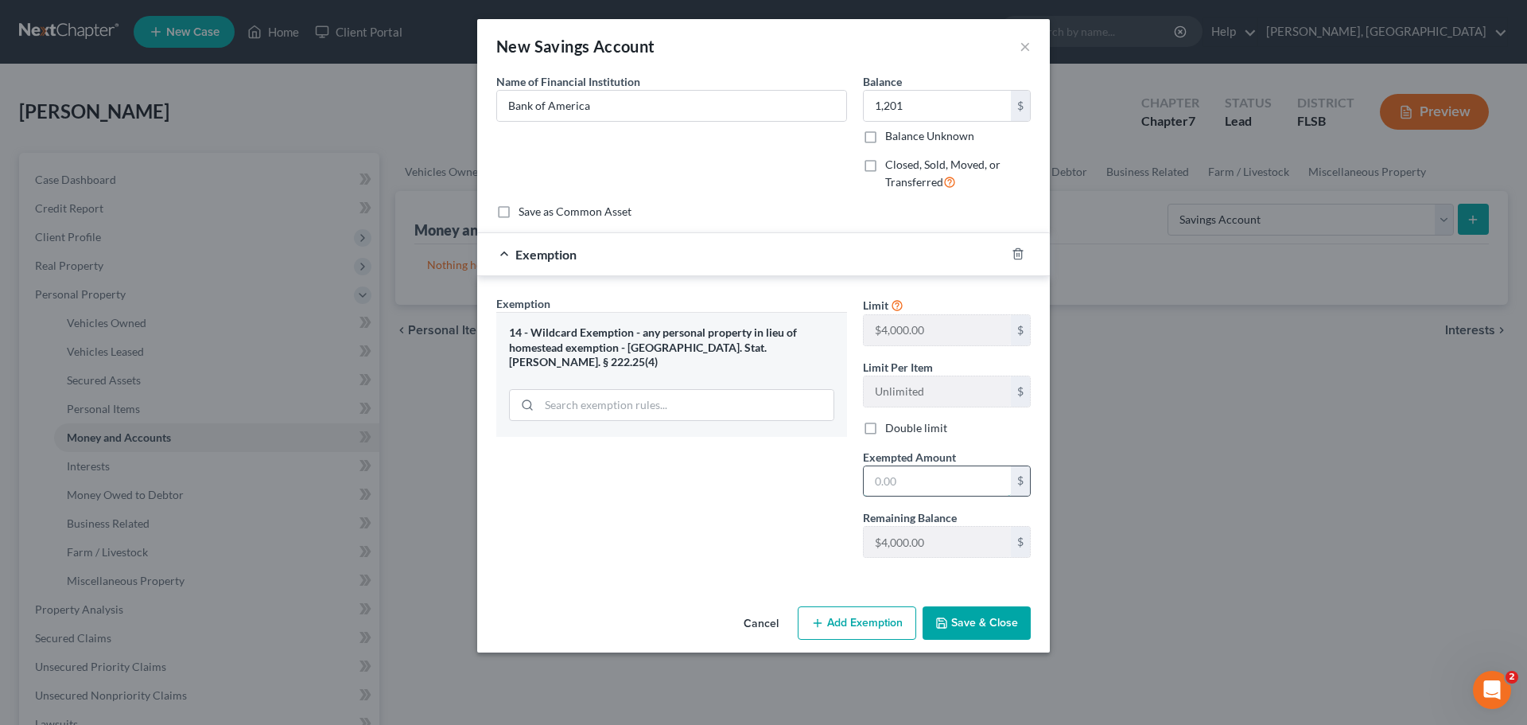
click at [904, 485] on input "text" at bounding box center [937, 481] width 147 height 30
type input "1,201"
click at [972, 621] on button "Save & Close" at bounding box center [977, 622] width 108 height 33
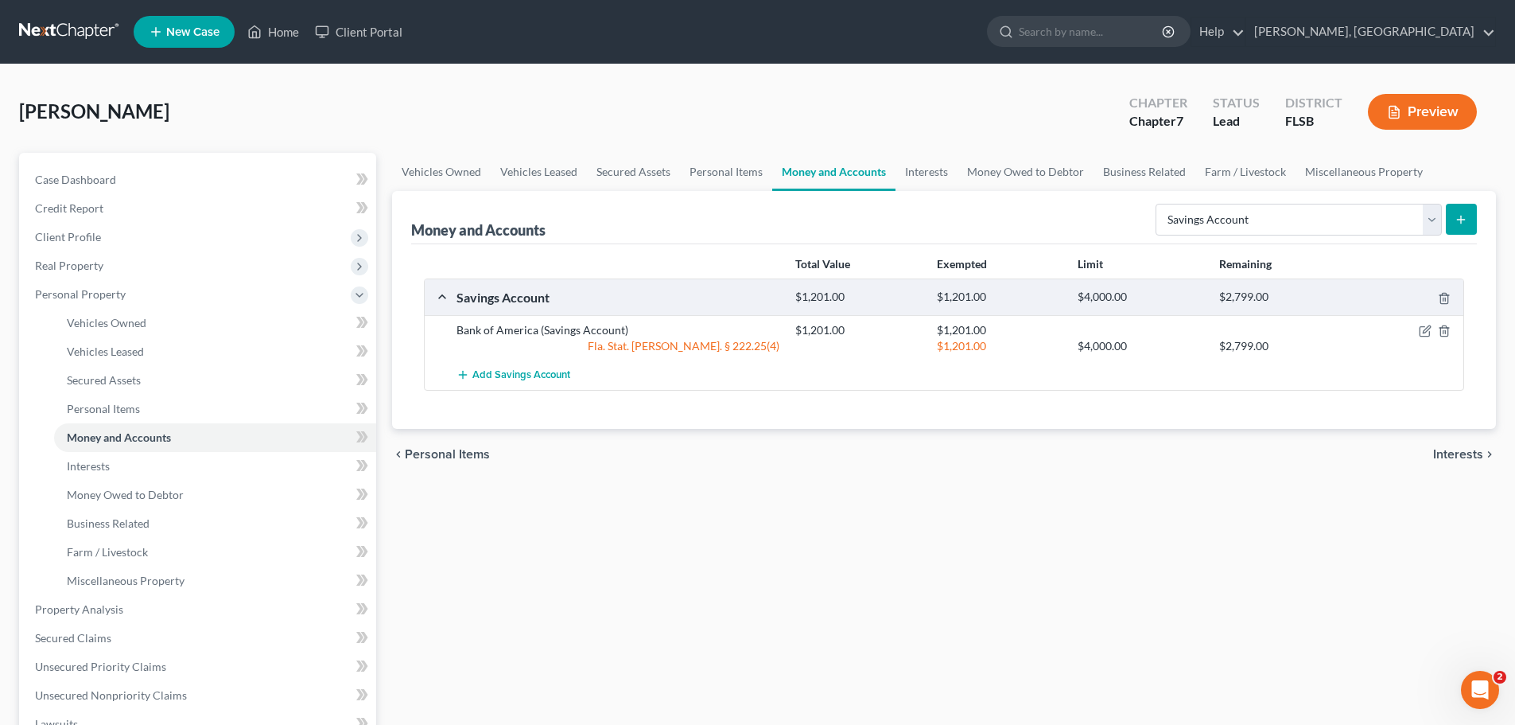
click at [1468, 217] on icon "submit" at bounding box center [1461, 219] width 13 height 13
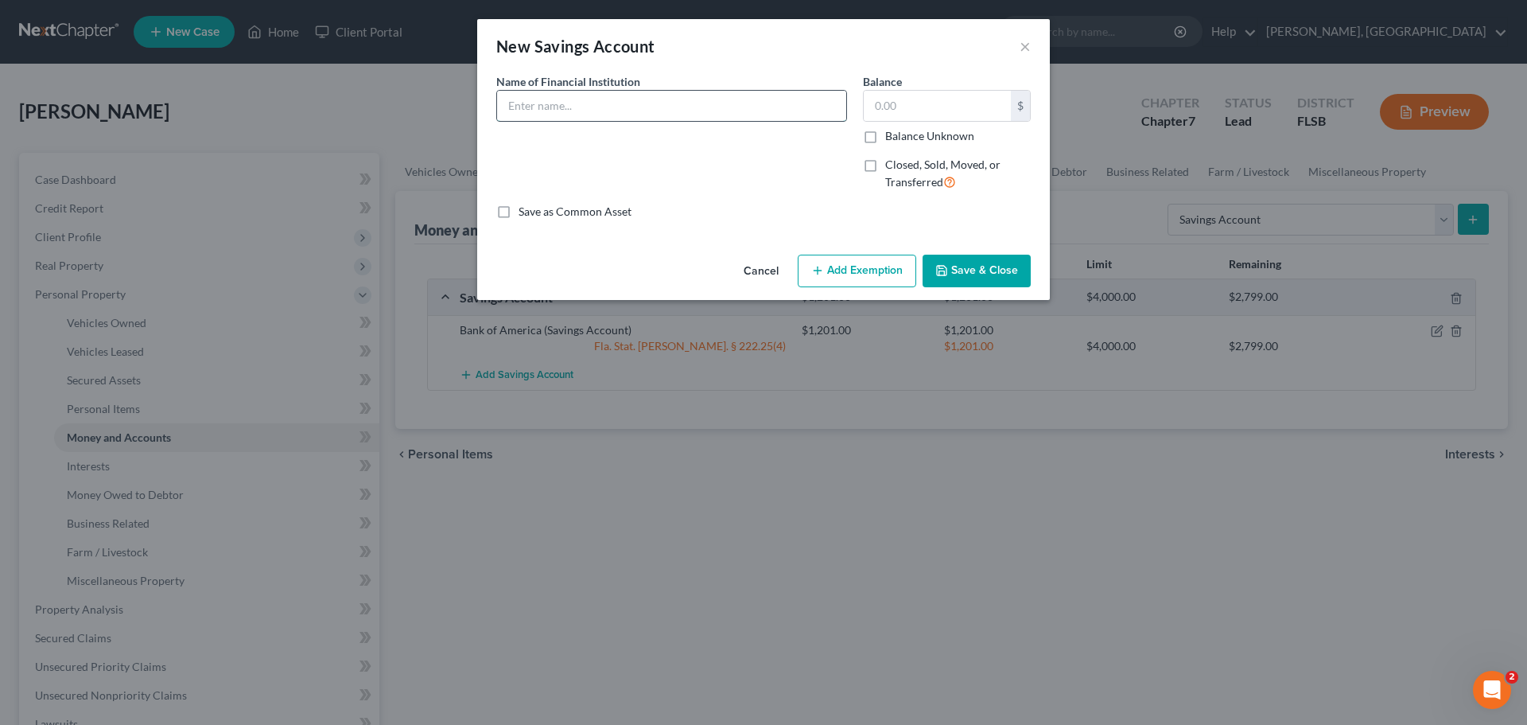
click at [687, 102] on input "text" at bounding box center [671, 106] width 349 height 30
type input "Bank of America"
click at [927, 101] on input "text" at bounding box center [937, 106] width 147 height 30
type input "0.00"
click at [978, 264] on button "Save & Close" at bounding box center [977, 271] width 108 height 33
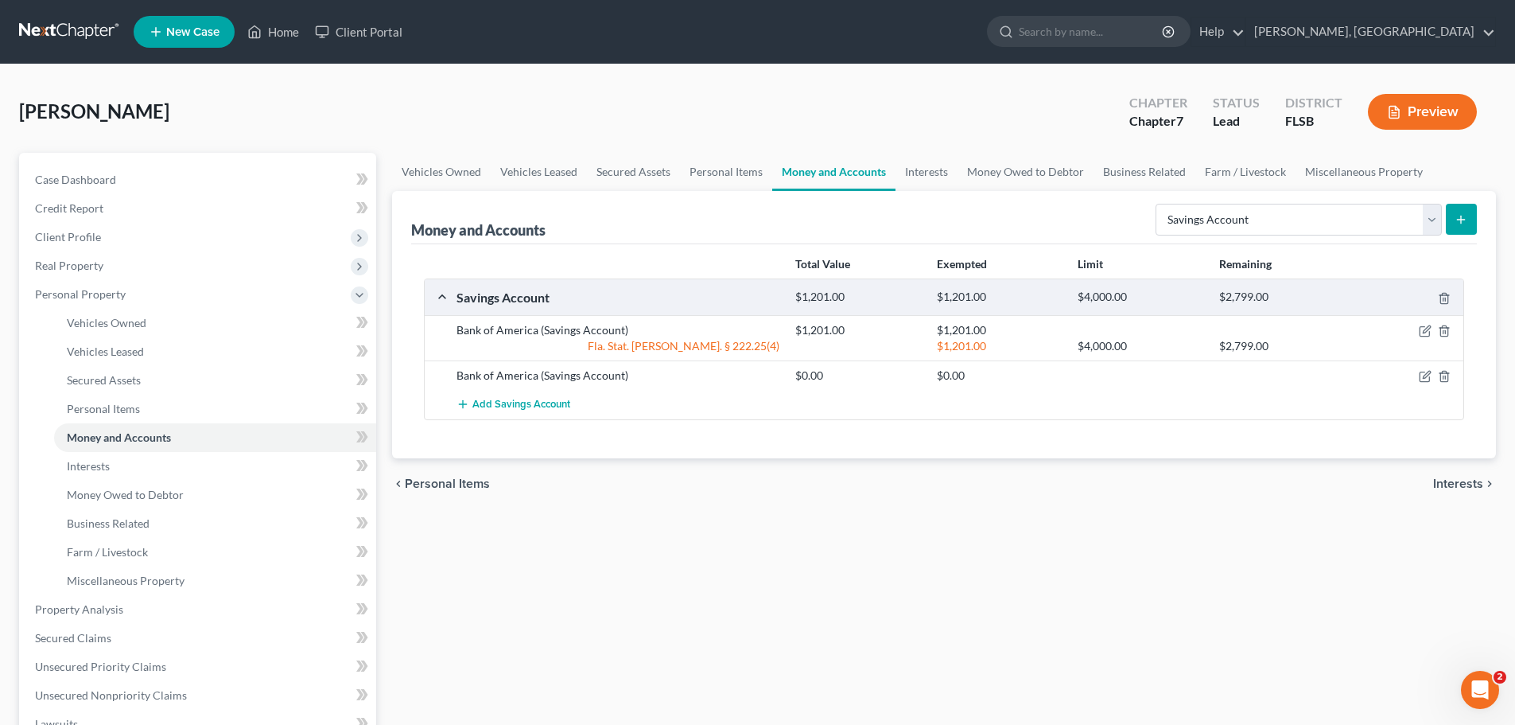
click at [1472, 219] on button "submit" at bounding box center [1461, 219] width 31 height 31
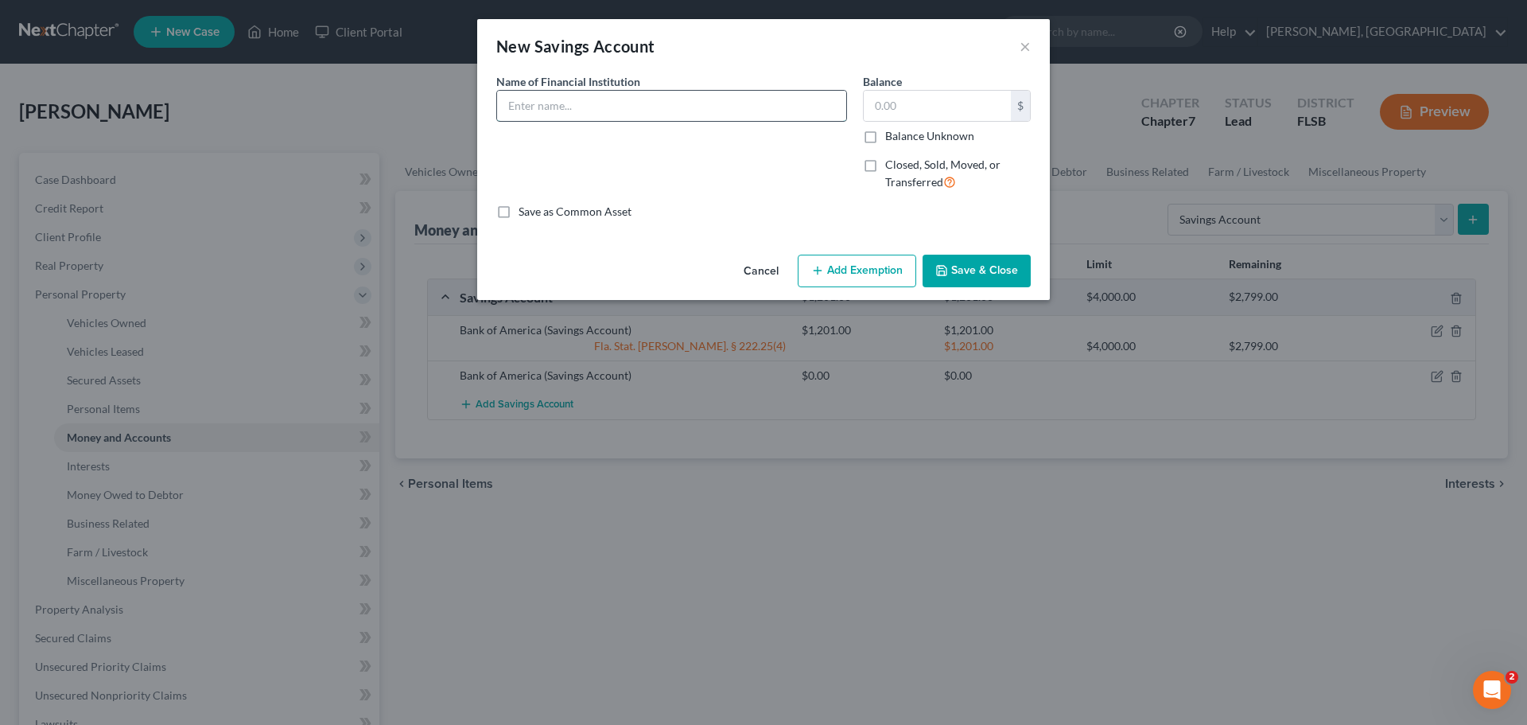
click at [787, 107] on input "text" at bounding box center [671, 106] width 349 height 30
click at [648, 100] on input "text" at bounding box center [671, 106] width 349 height 30
type input "Bank of America"
type input "6.47"
click at [997, 267] on button "Save & Close" at bounding box center [977, 271] width 108 height 33
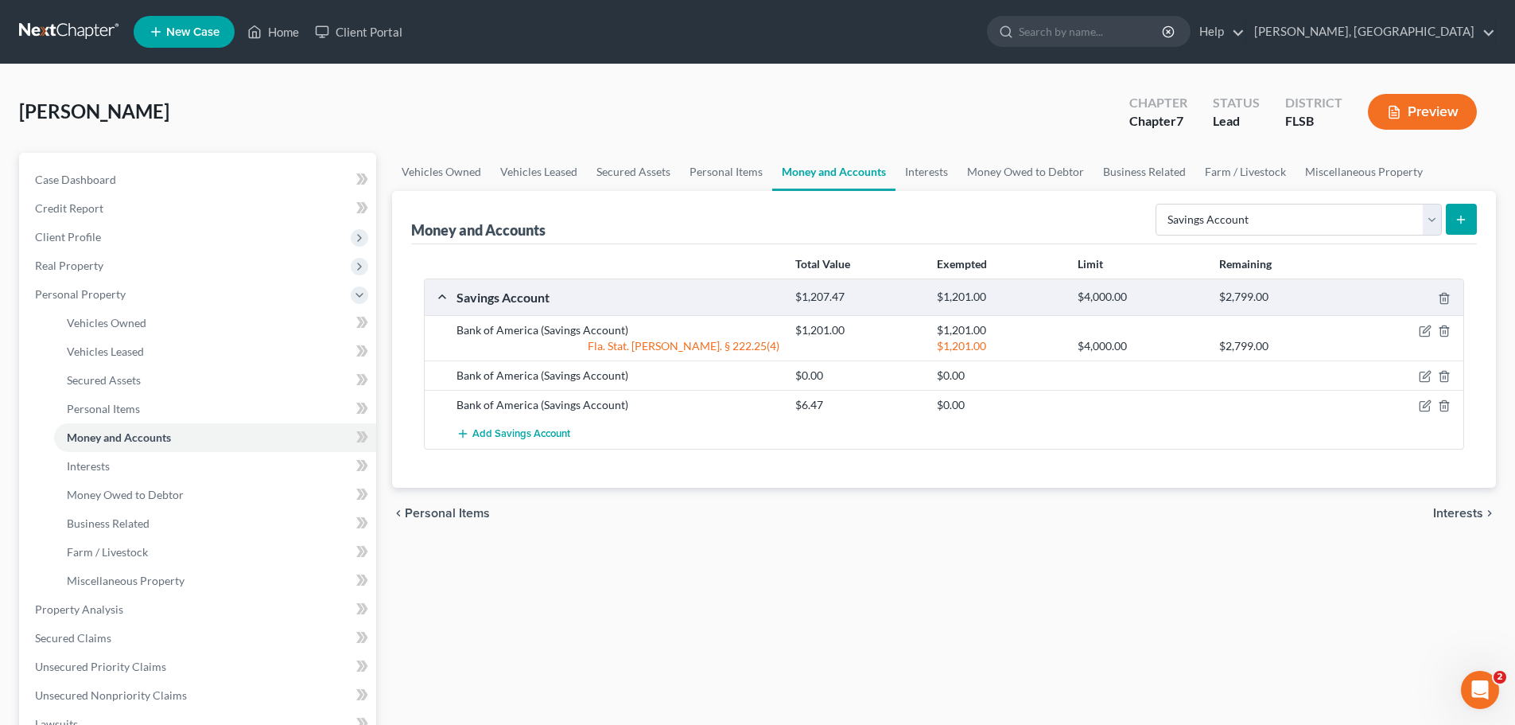
click at [1462, 507] on span "Interests" at bounding box center [1458, 513] width 50 height 13
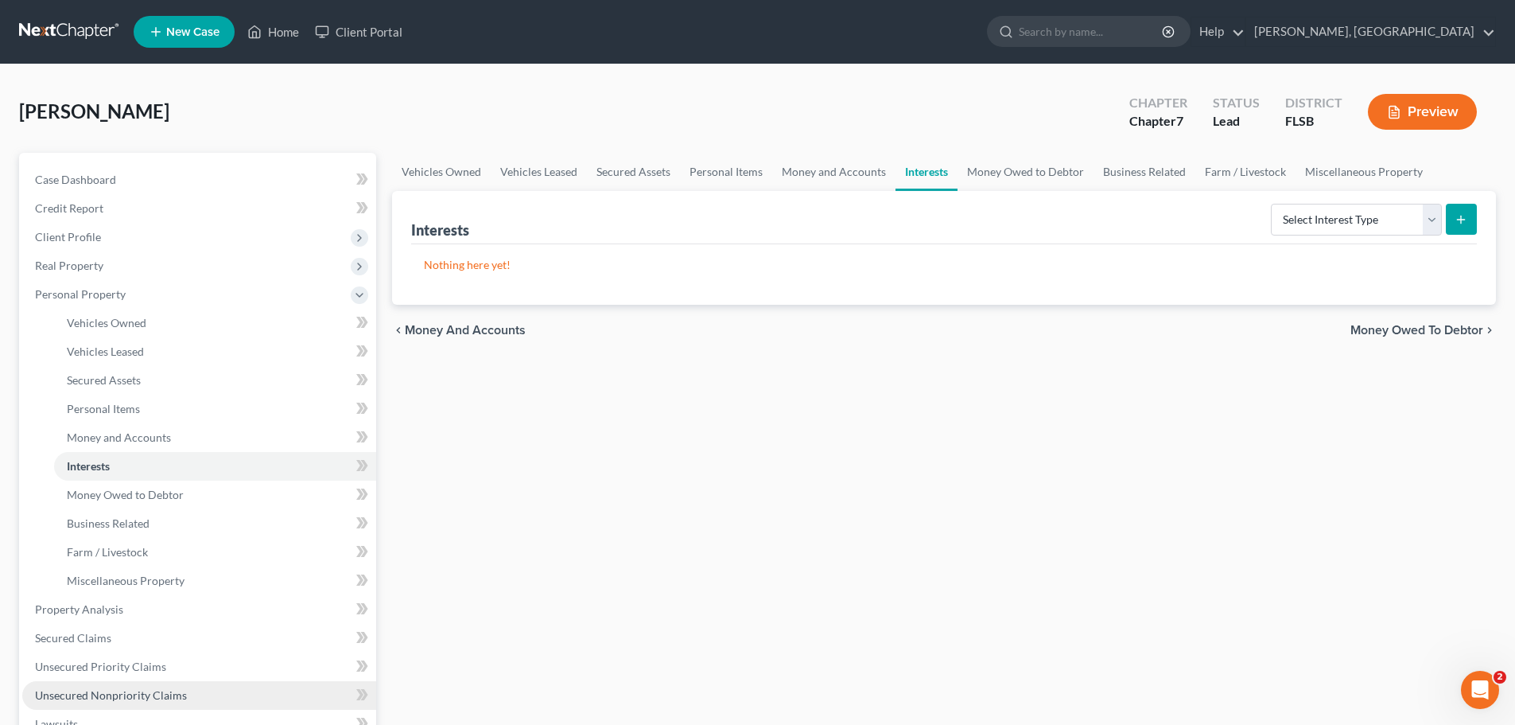
click at [133, 694] on span "Unsecured Nonpriority Claims" at bounding box center [111, 695] width 152 height 14
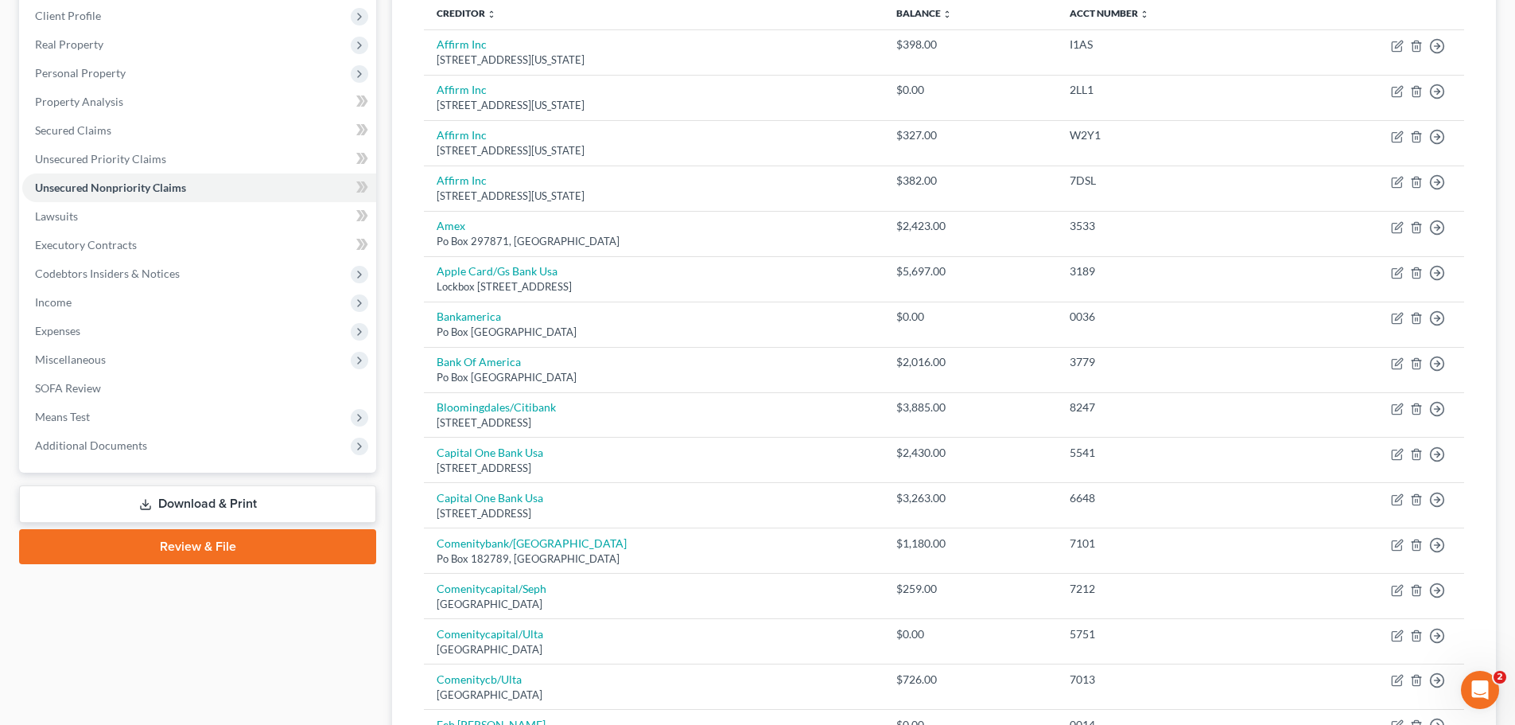
scroll to position [151, 0]
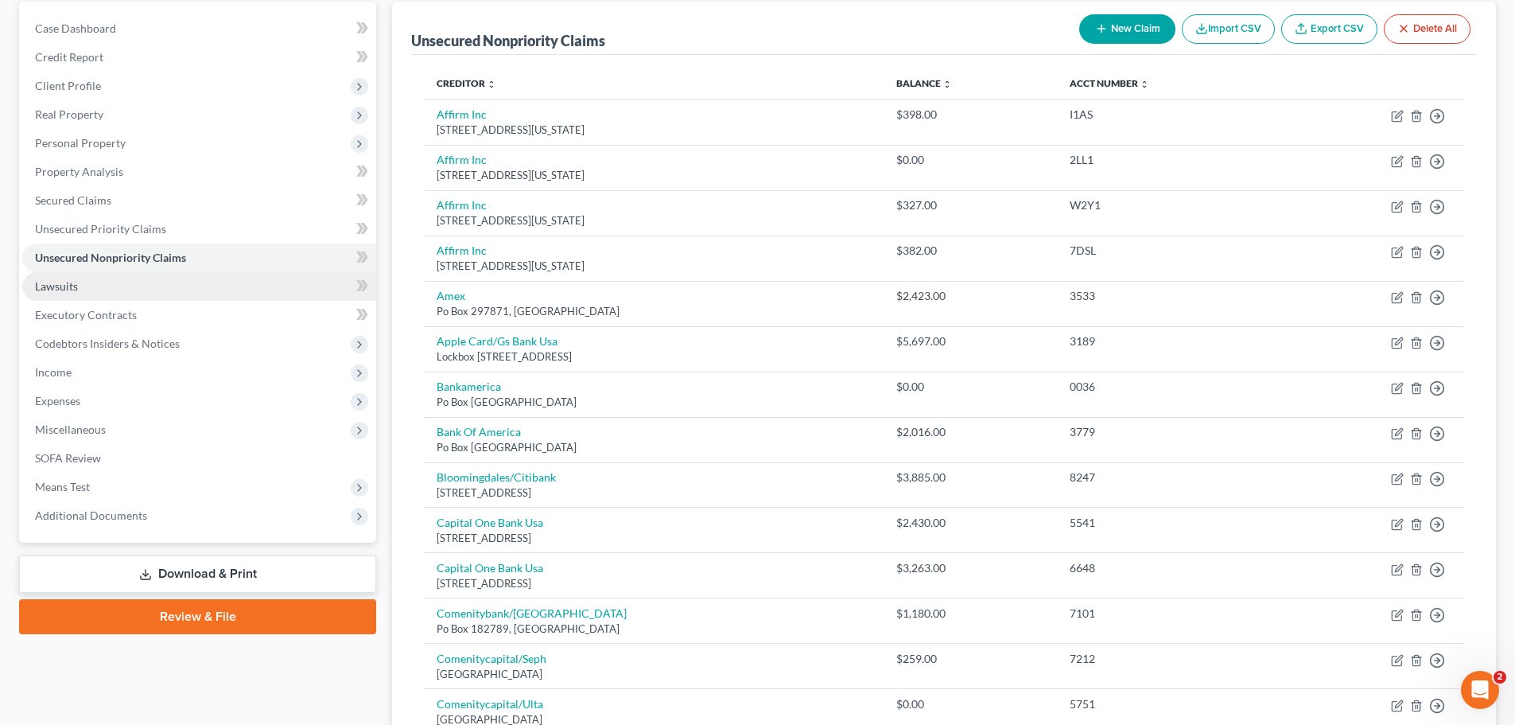
click at [61, 282] on span "Lawsuits" at bounding box center [56, 286] width 43 height 14
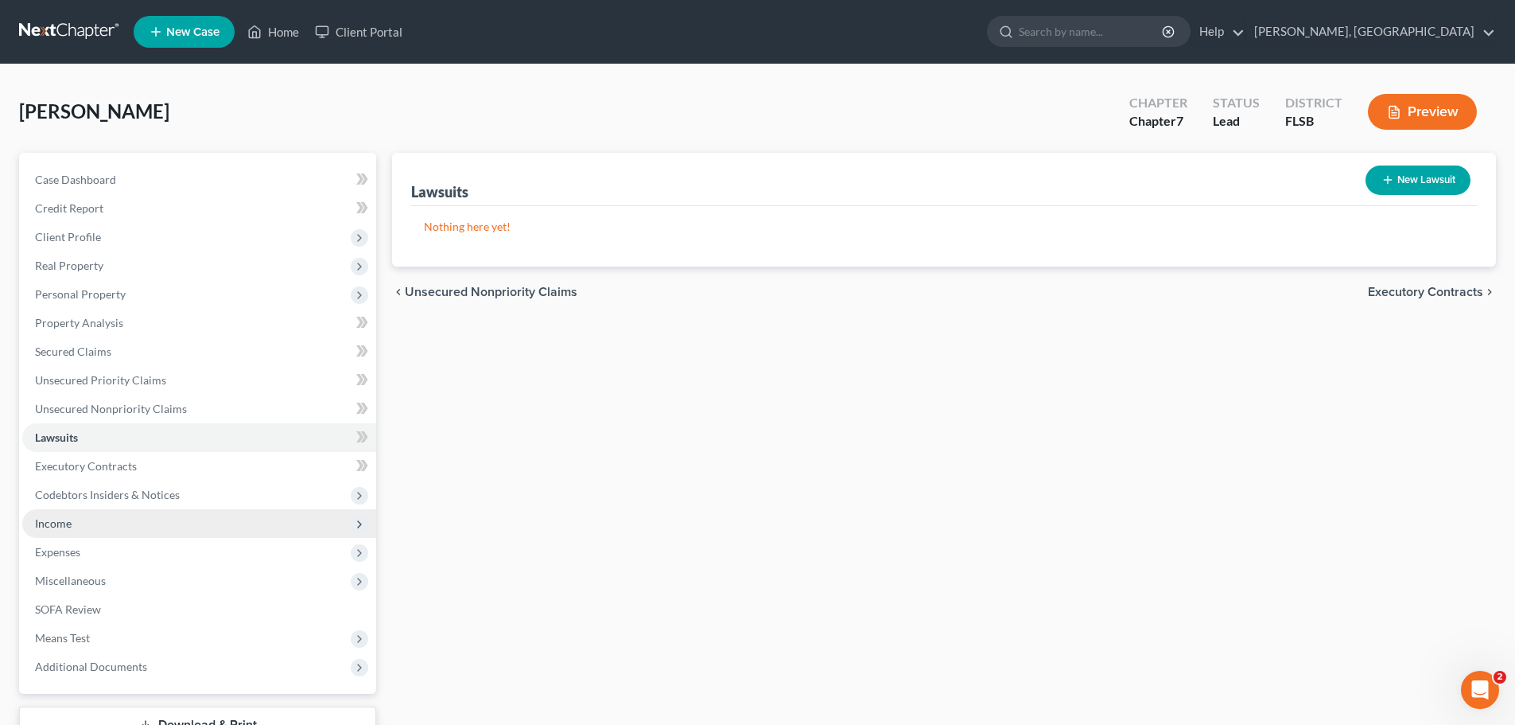
click at [49, 519] on span "Income" at bounding box center [53, 523] width 37 height 14
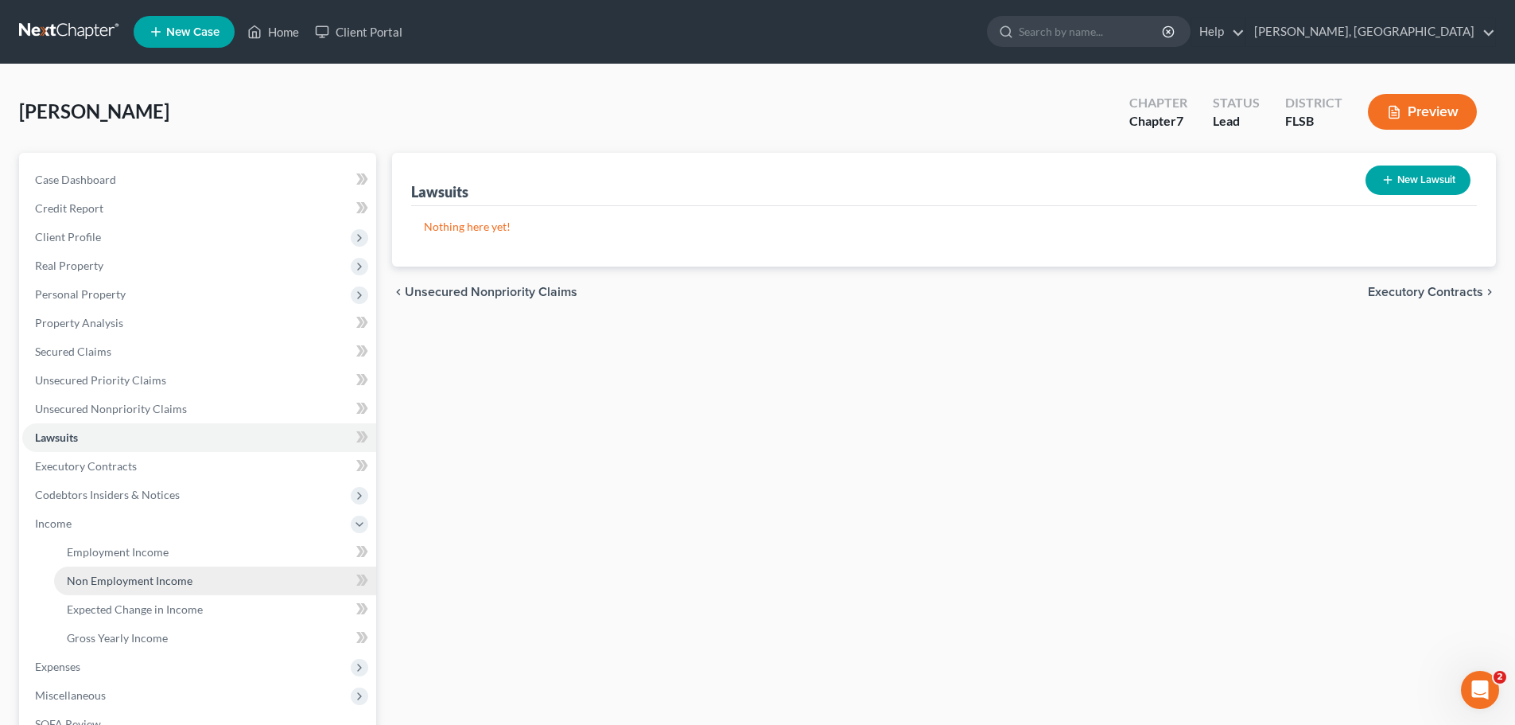
click at [125, 584] on span "Non Employment Income" at bounding box center [130, 581] width 126 height 14
